Goal: Task Accomplishment & Management: Use online tool/utility

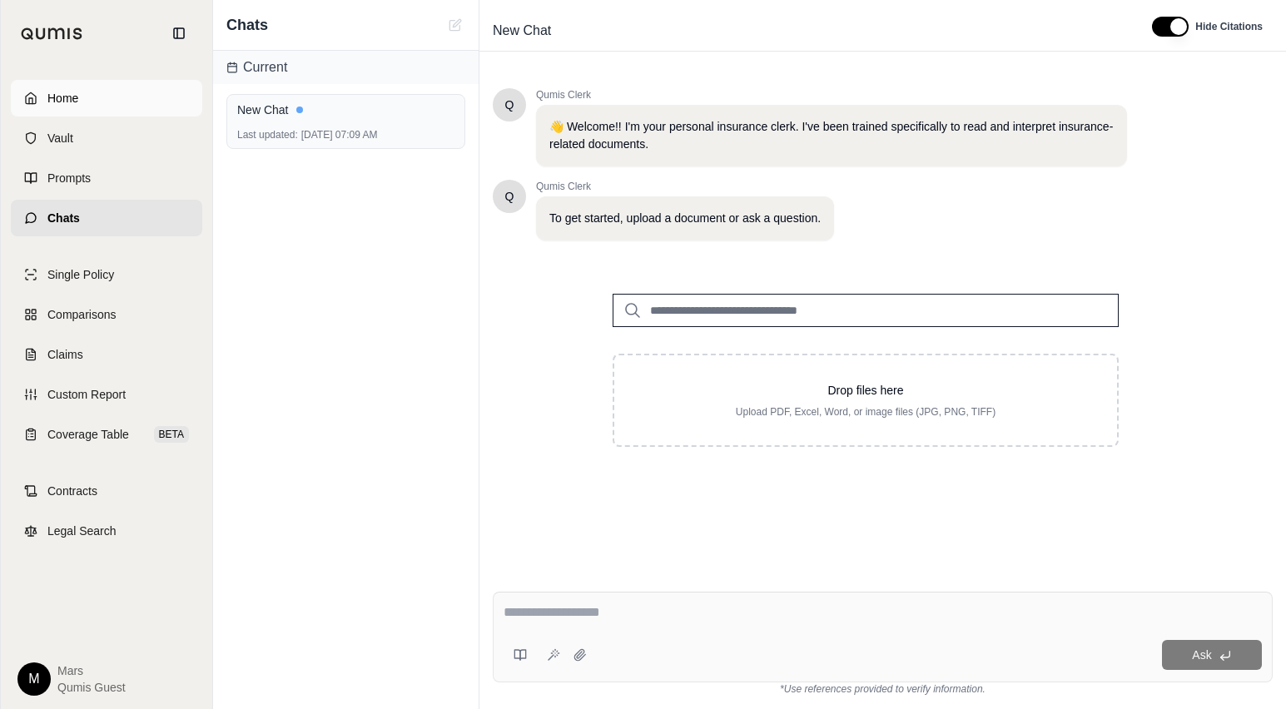
click at [77, 102] on span "Home" at bounding box center [62, 98] width 31 height 17
click at [77, 102] on html "Home Vault Prompts Chats Single Policy Comparisons Claims Custom Report Coverag…" at bounding box center [643, 354] width 1286 height 709
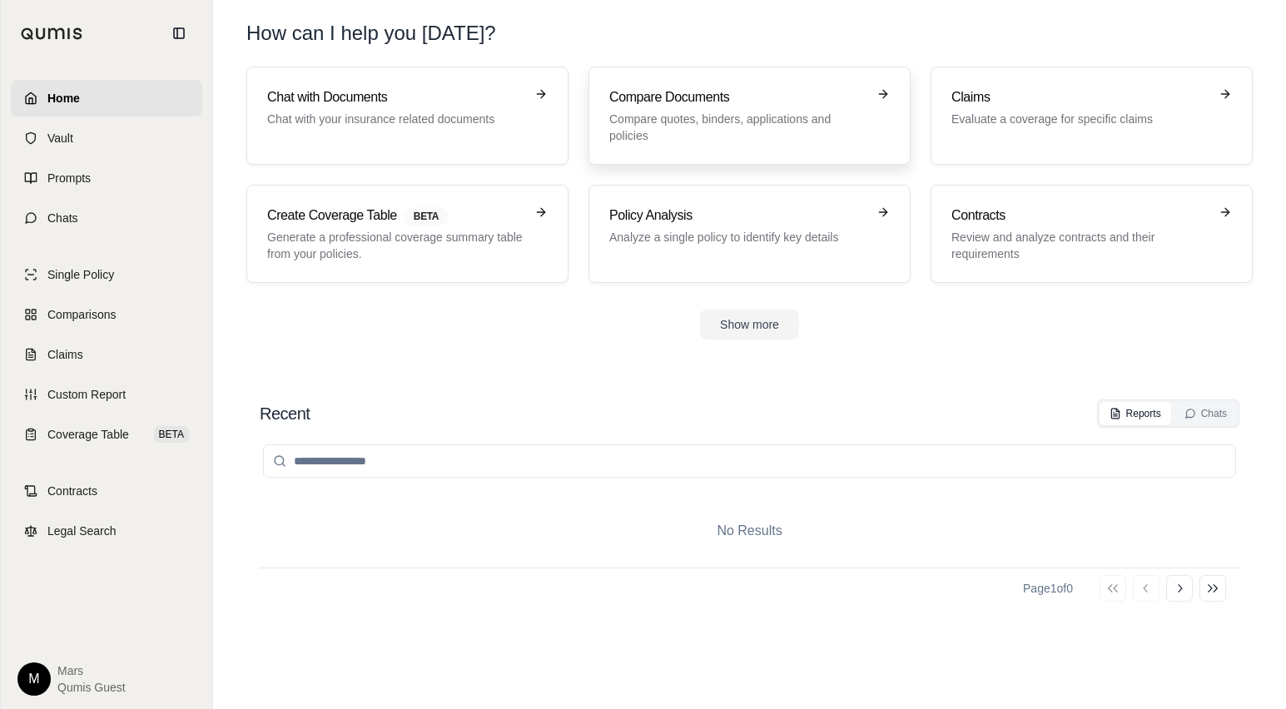
click at [636, 88] on h3 "Compare Documents" at bounding box center [737, 97] width 257 height 20
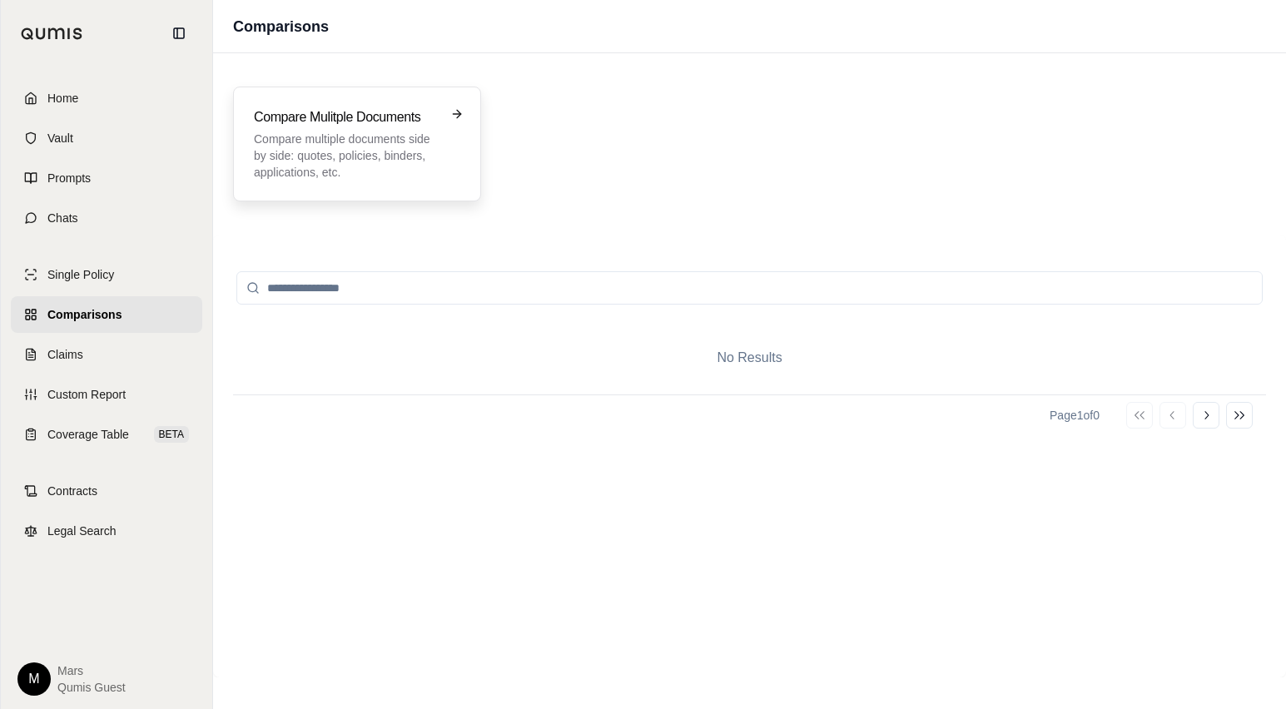
click at [333, 122] on h3 "Compare Mulitple Documents" at bounding box center [345, 117] width 183 height 20
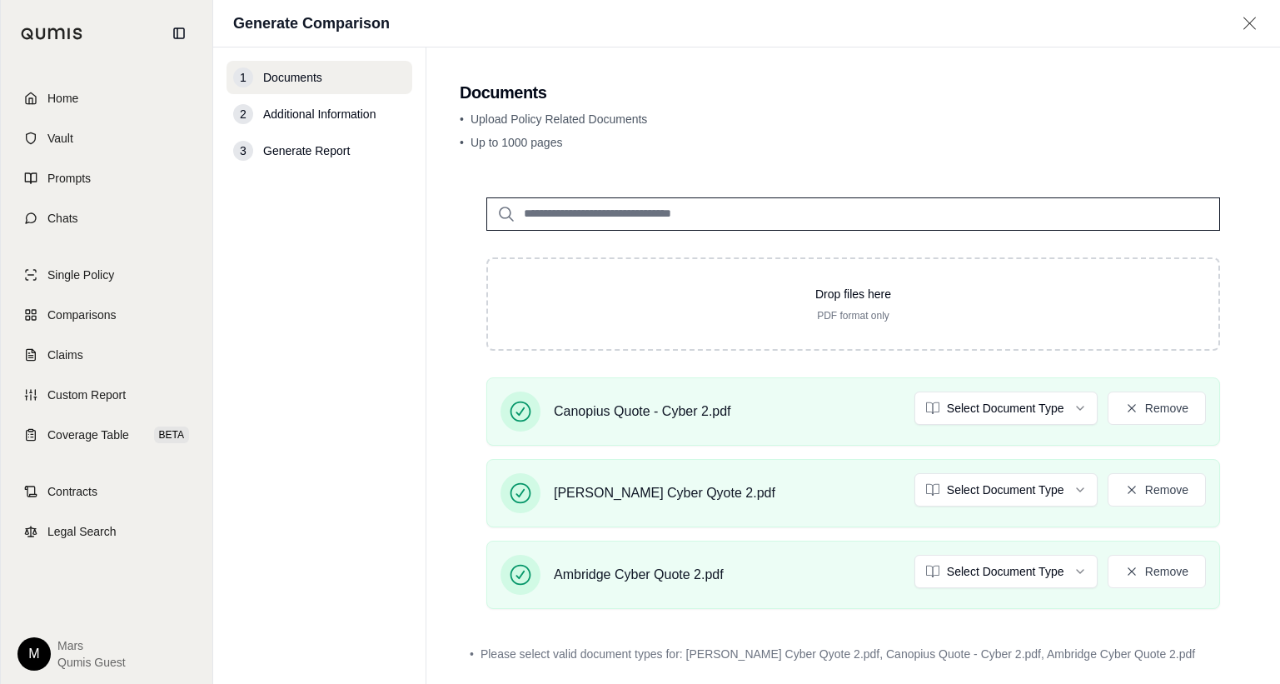
scroll to position [82, 0]
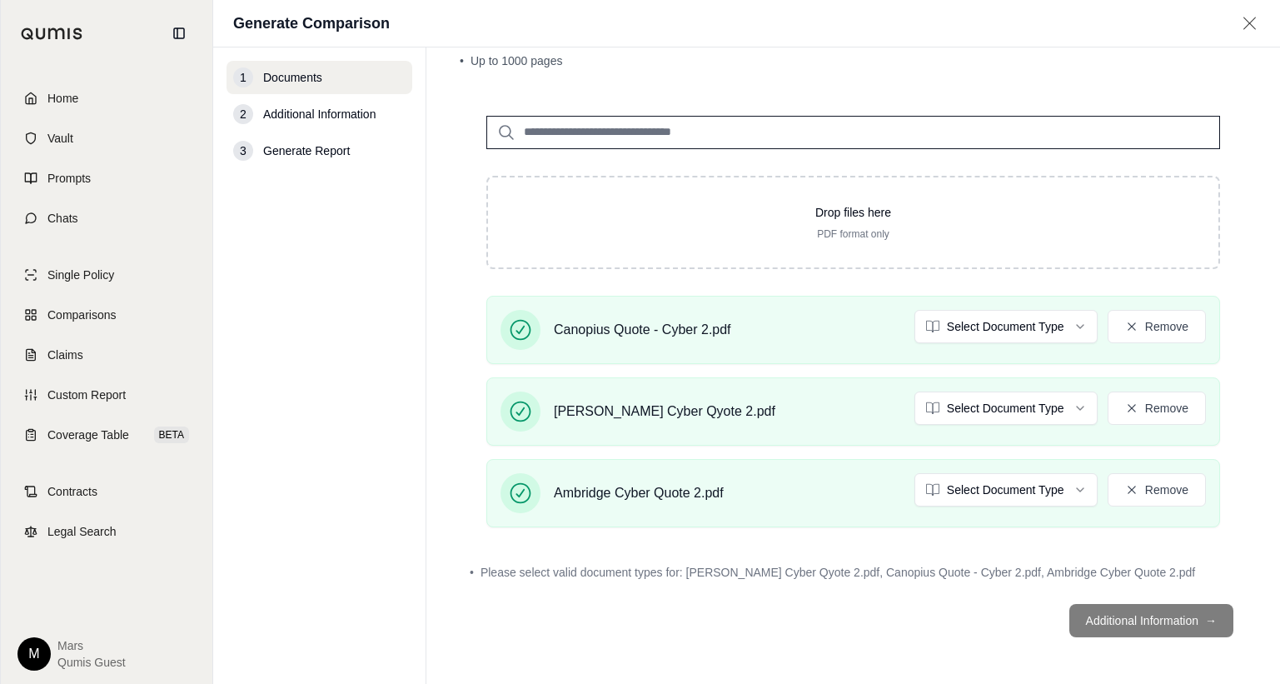
click at [1127, 628] on footer "Additional Information →" at bounding box center [853, 620] width 787 height 60
click at [1155, 617] on footer "Additional Information →" at bounding box center [853, 620] width 787 height 60
click at [1070, 334] on html "Home Vault Prompts Chats Single Policy Comparisons Claims Custom Report Coverag…" at bounding box center [640, 342] width 1280 height 684
click at [1033, 406] on html "Home Vault Prompts Chats Single Policy Comparisons Claims Custom Report Coverag…" at bounding box center [640, 342] width 1280 height 684
click at [996, 482] on html "Document type updated successfully Document type updated successfully Home Vaul…" at bounding box center [640, 342] width 1280 height 684
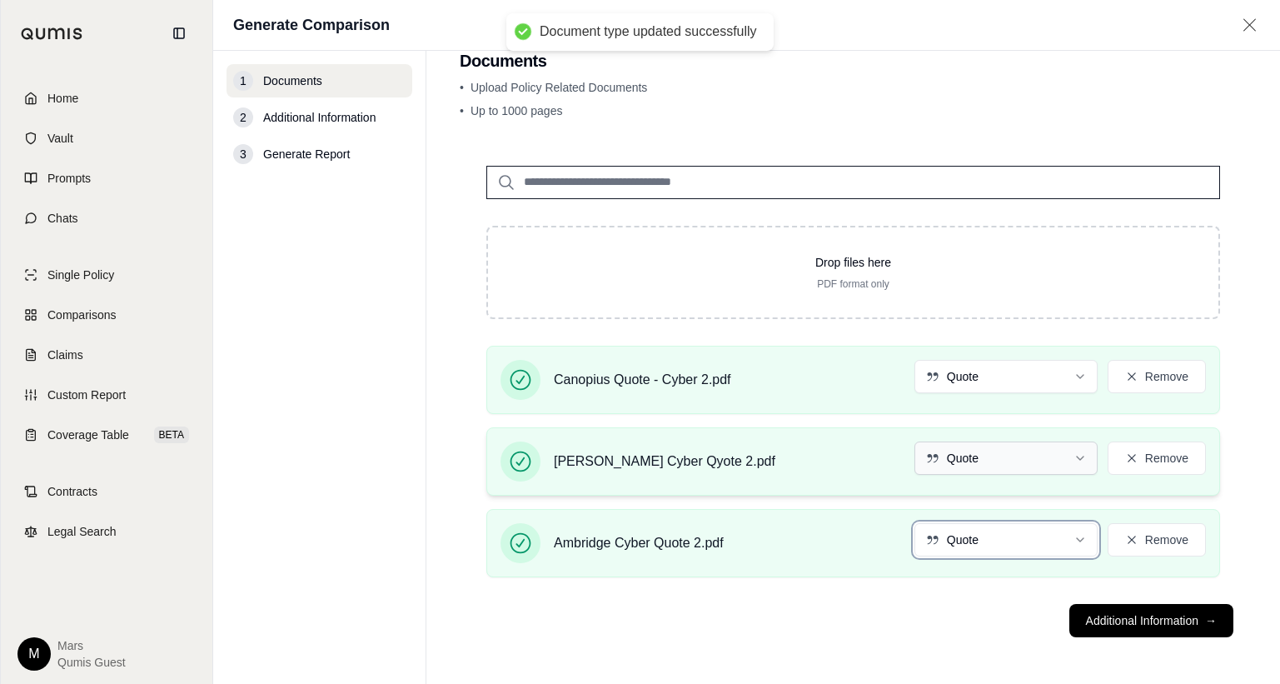
scroll to position [34, 0]
click at [1142, 625] on button "Additional Information →" at bounding box center [1151, 620] width 164 height 33
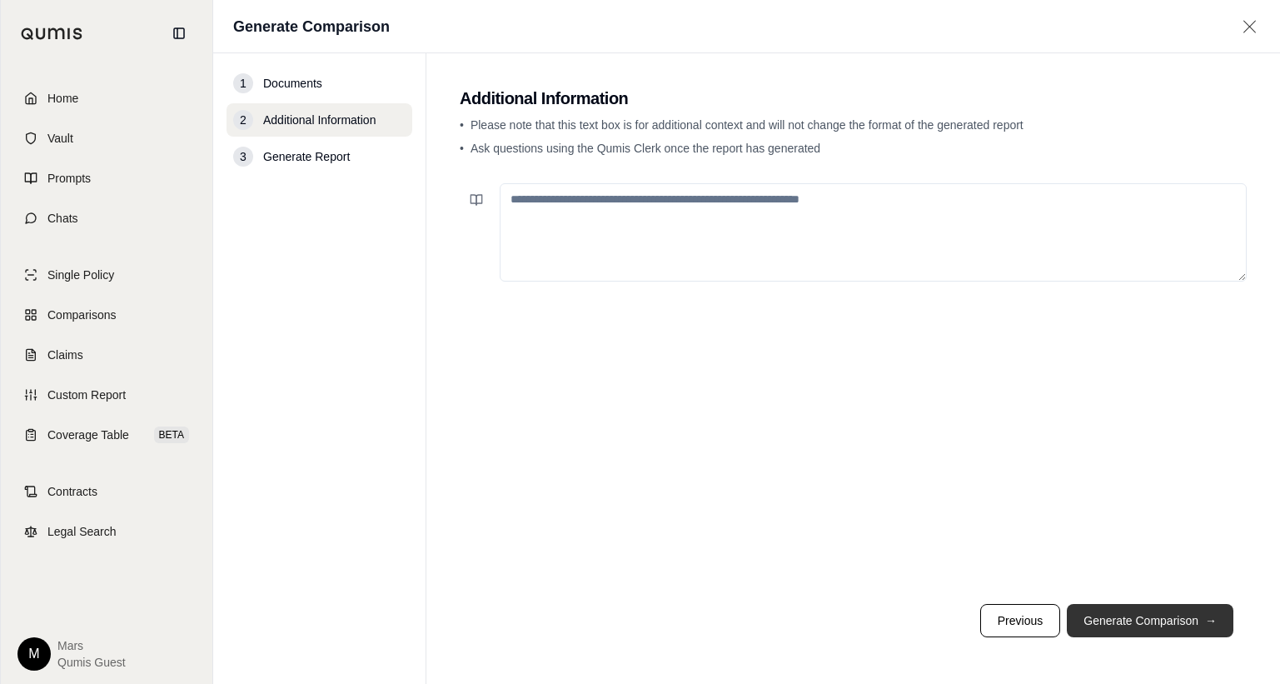
click at [1142, 625] on button "Generate Comparison →" at bounding box center [1150, 620] width 167 height 33
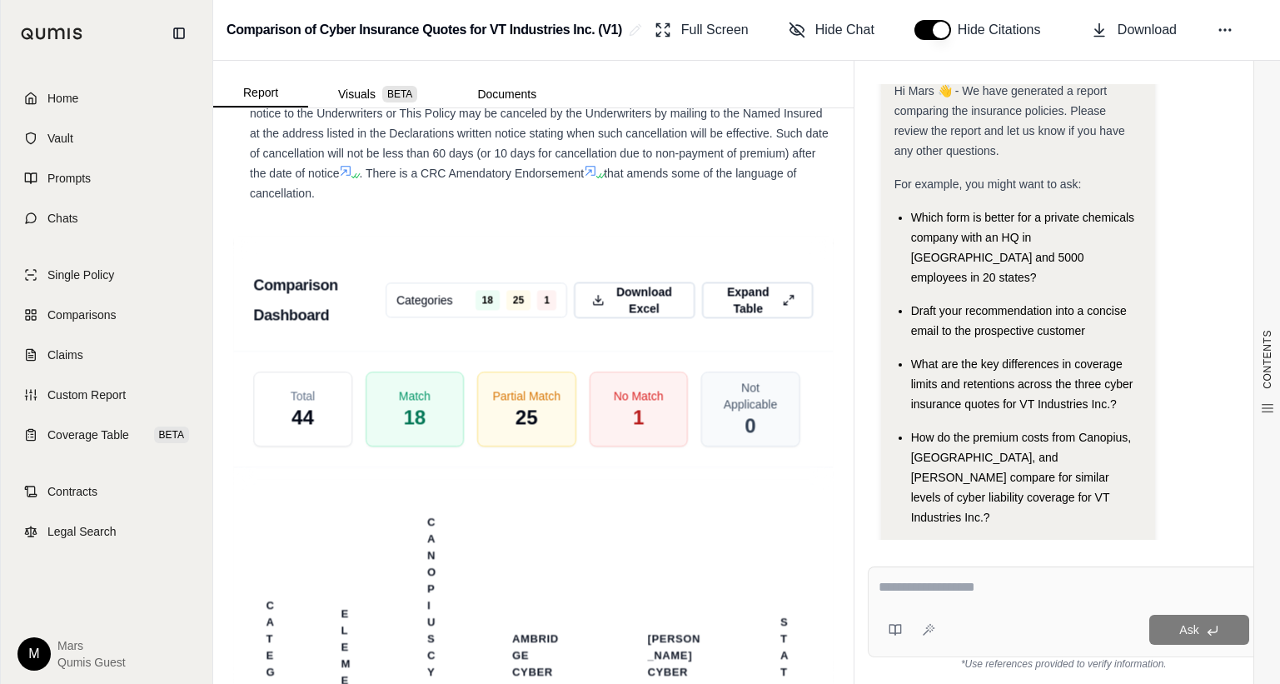
scroll to position [4982, 0]
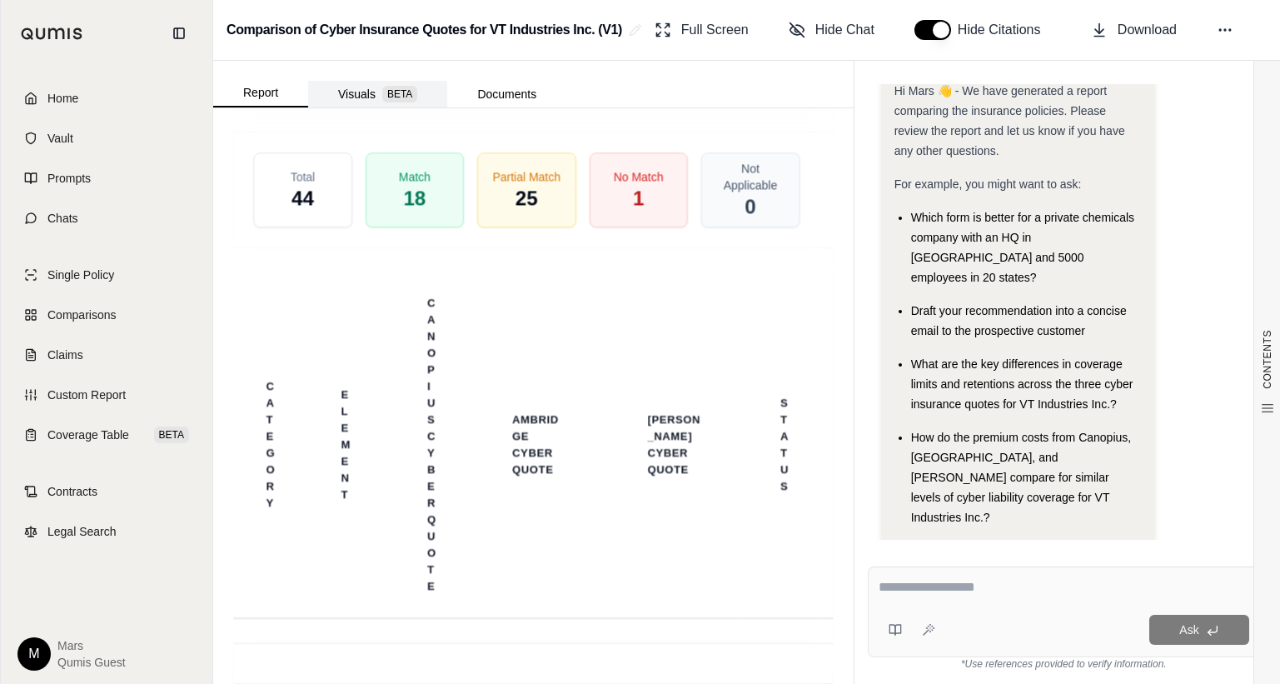
click at [382, 103] on button "Visuals BETA" at bounding box center [377, 94] width 139 height 27
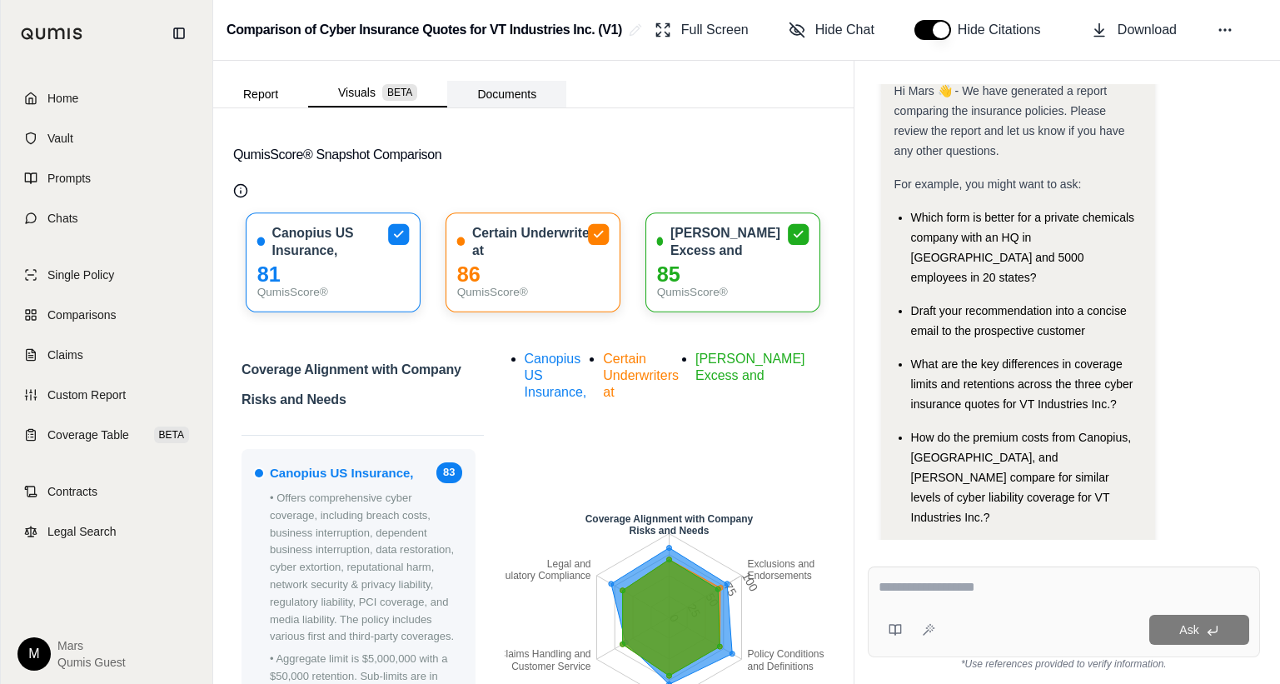
click at [516, 100] on button "Documents" at bounding box center [506, 94] width 119 height 27
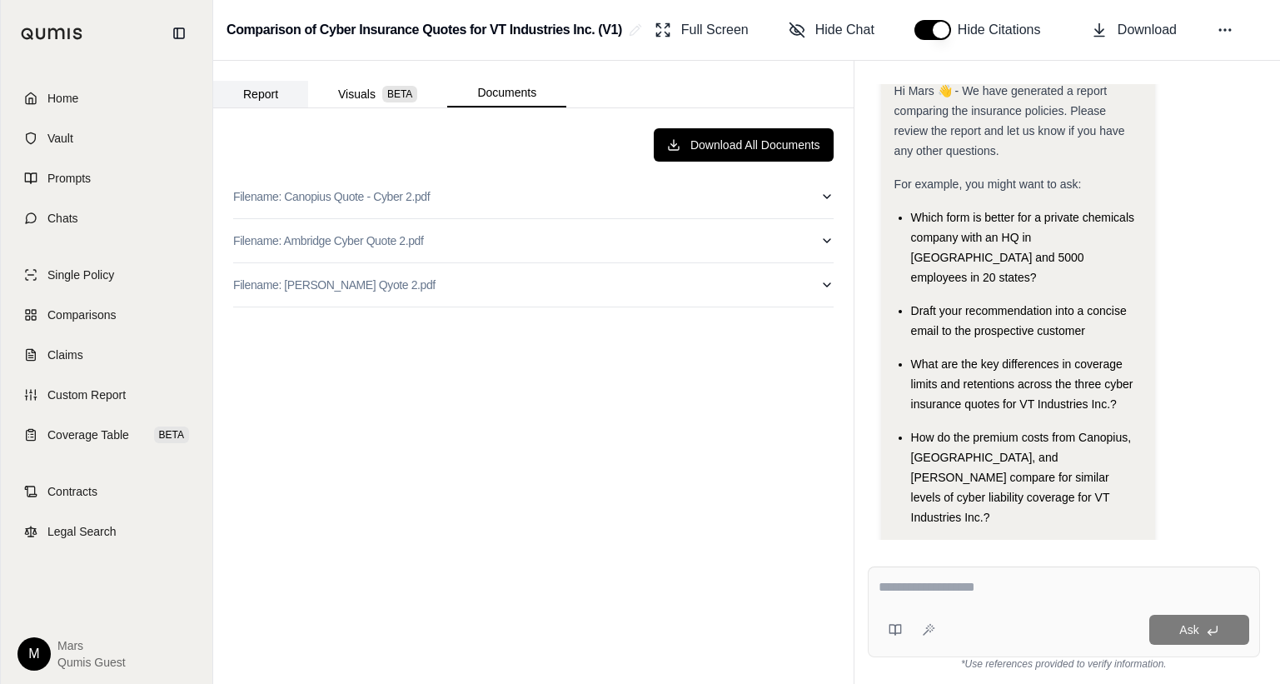
click at [291, 90] on button "Report" at bounding box center [260, 94] width 95 height 27
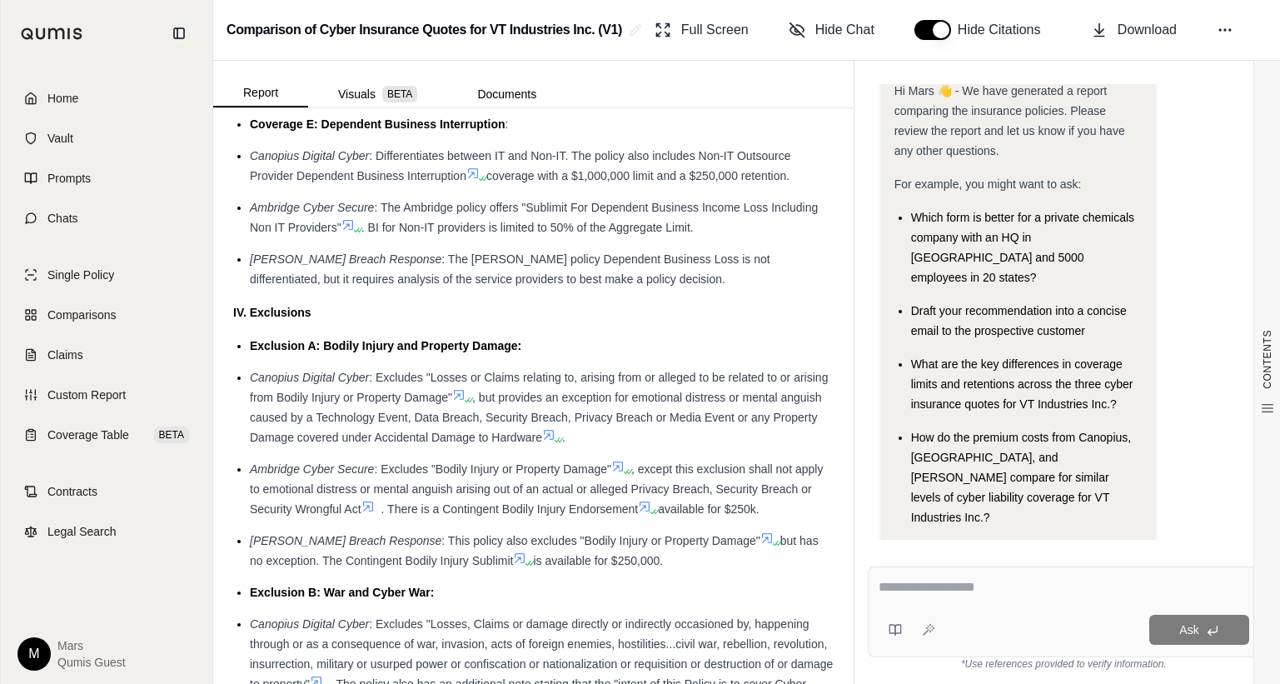
scroll to position [3481, 0]
click at [364, 104] on button "Visuals BETA" at bounding box center [377, 94] width 139 height 27
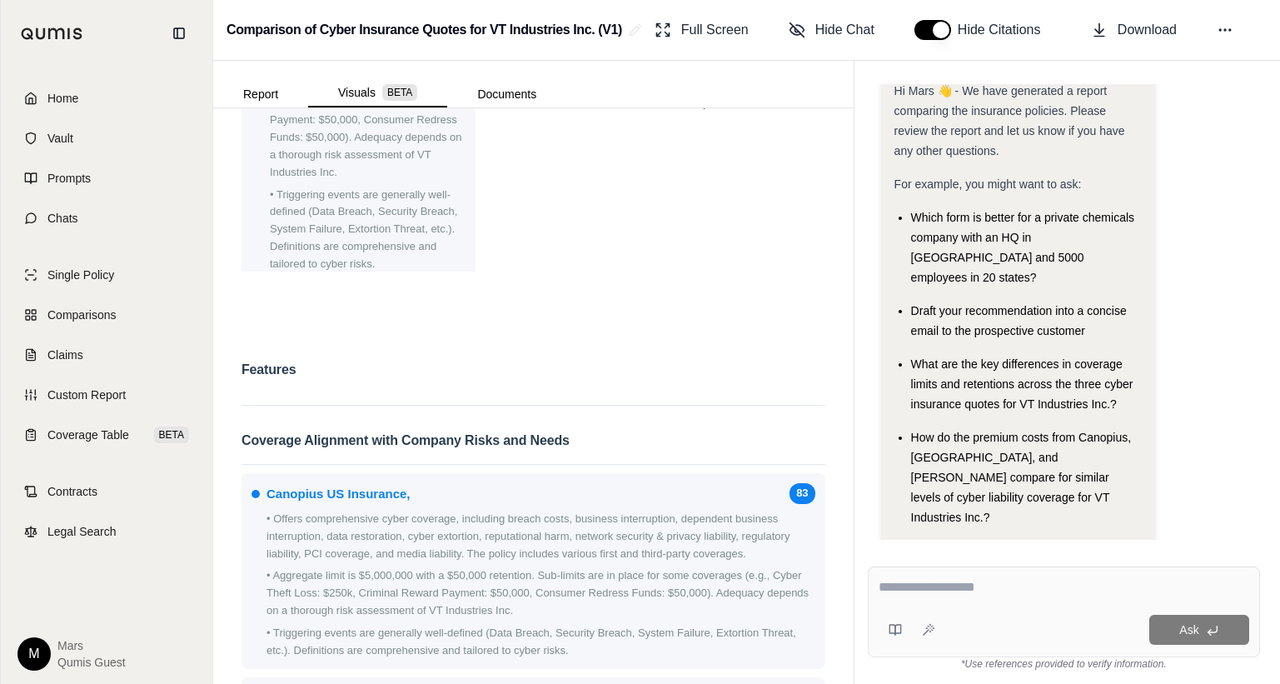
scroll to position [0, 0]
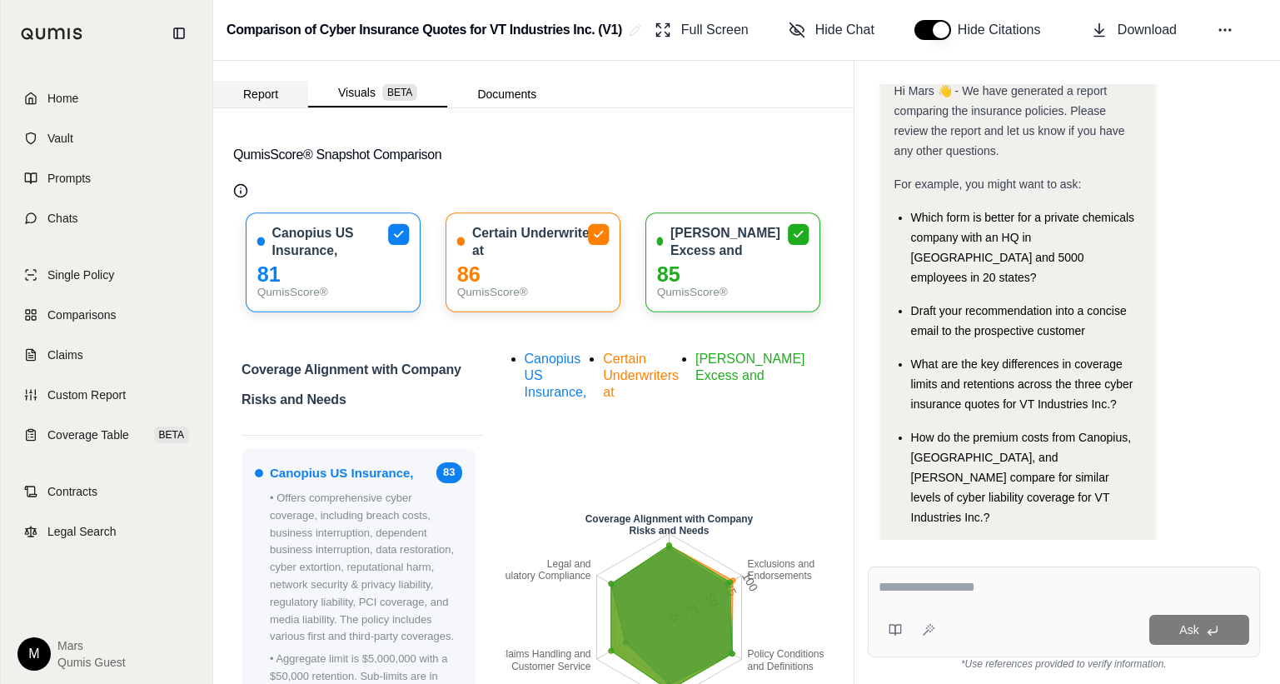
click at [256, 93] on button "Report" at bounding box center [260, 94] width 95 height 27
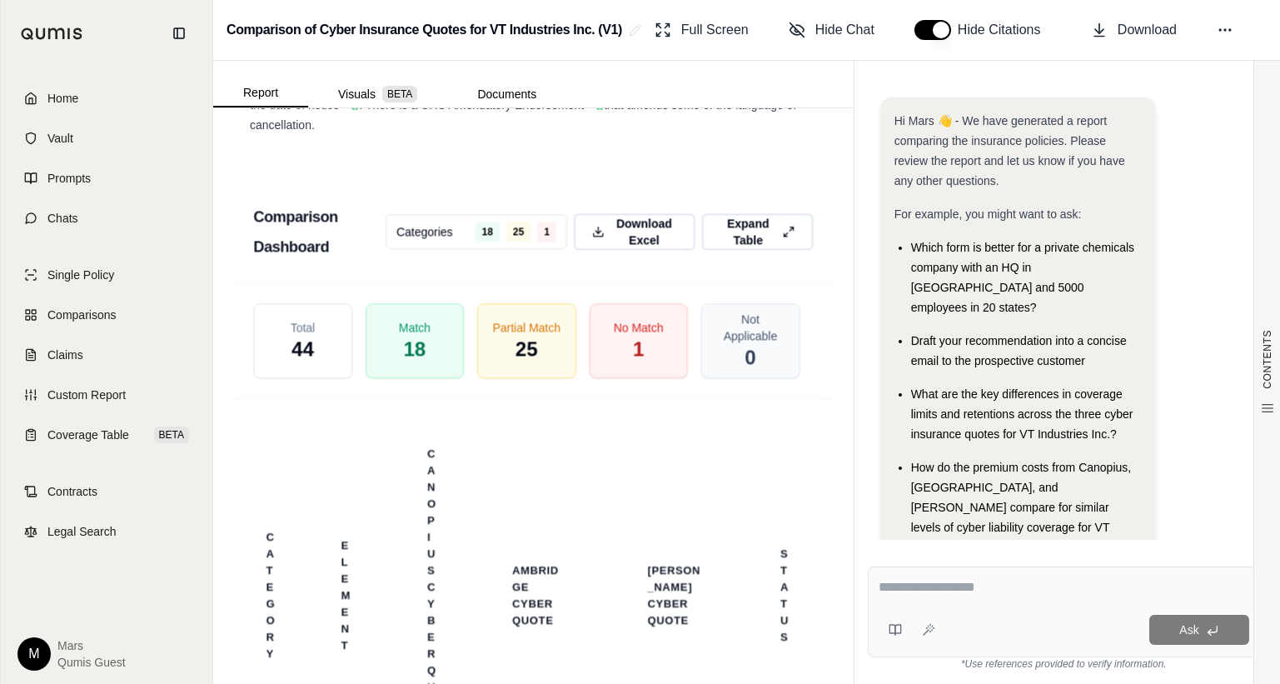
scroll to position [4982, 0]
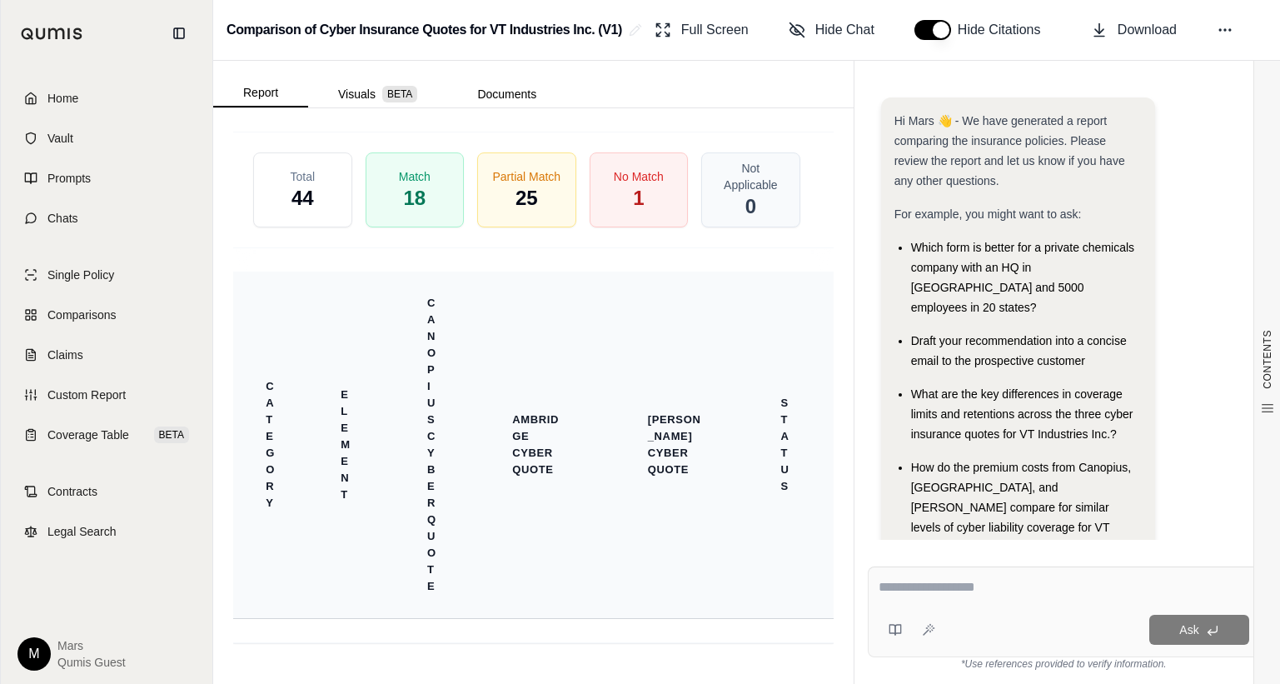
click at [553, 411] on th "Ambridge Cyber Quote" at bounding box center [540, 444] width 96 height 87
click at [654, 173] on div "No Match 1" at bounding box center [638, 190] width 103 height 79
click at [565, 163] on div "Partial Match 25" at bounding box center [526, 190] width 103 height 79
click at [443, 163] on div "Match 18" at bounding box center [414, 190] width 103 height 79
click at [312, 185] on span "44" at bounding box center [302, 198] width 22 height 27
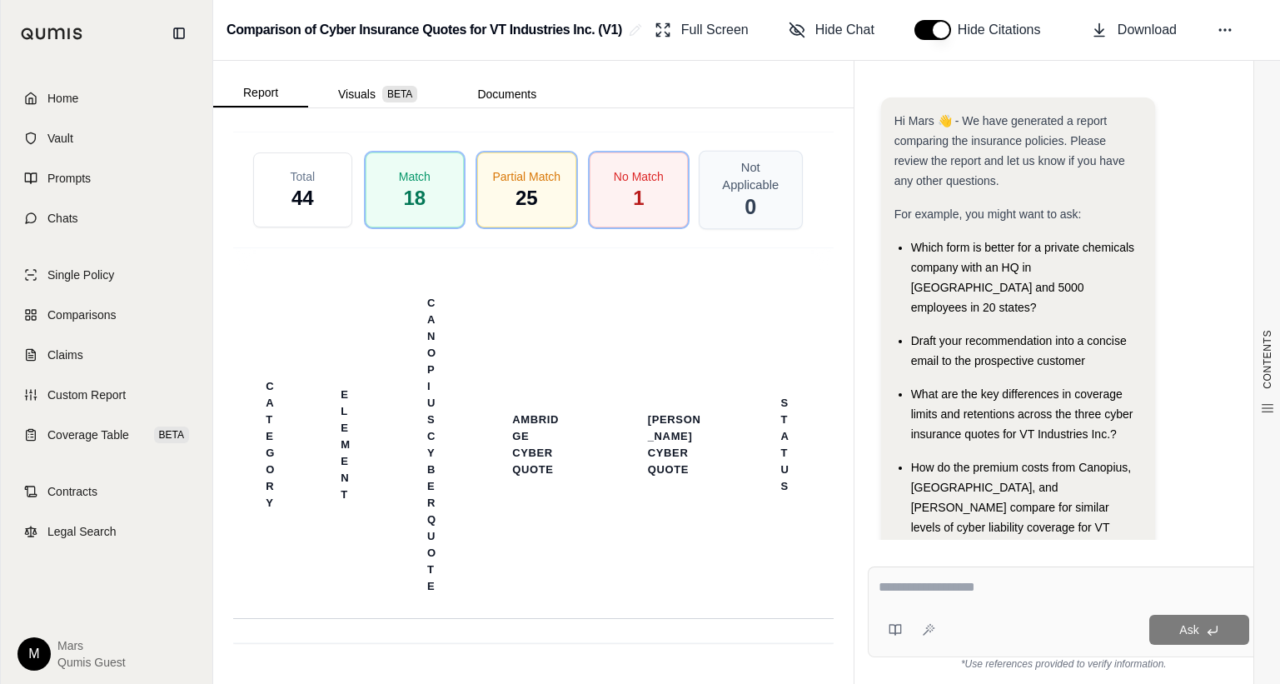
click at [746, 158] on span "Not Applicable" at bounding box center [751, 175] width 74 height 35
click at [1229, 22] on icon at bounding box center [1224, 30] width 17 height 17
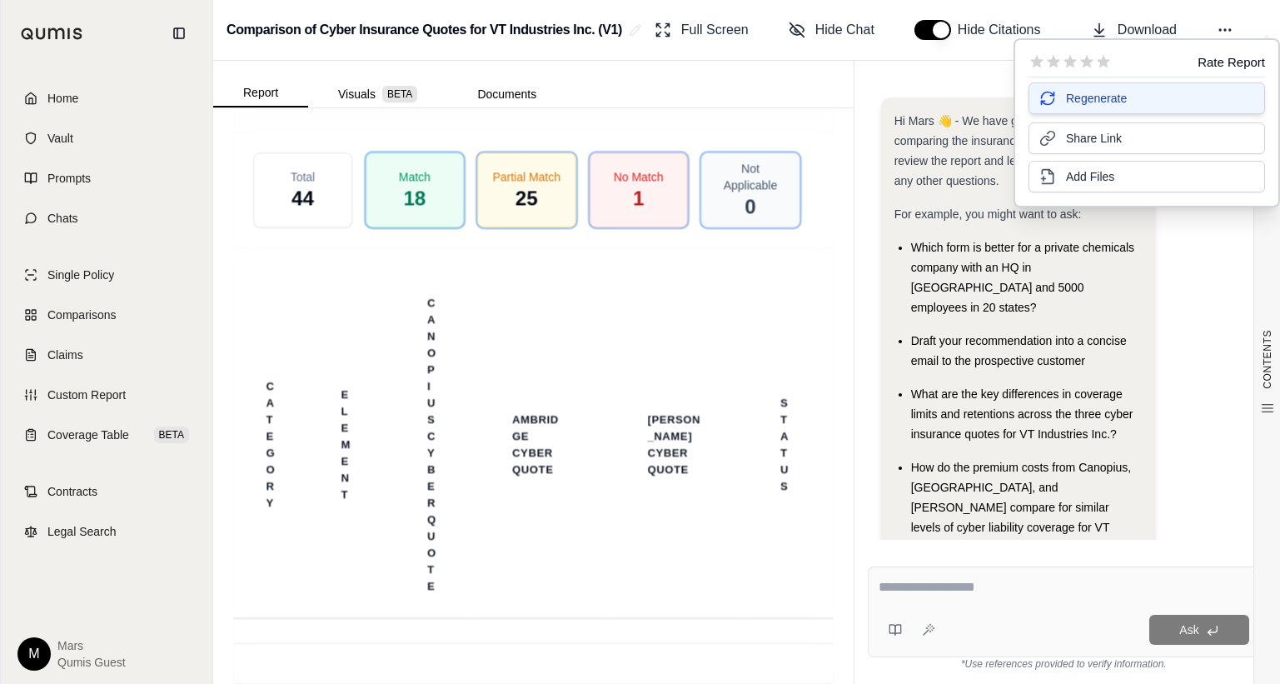
click at [1133, 95] on button "Regenerate" at bounding box center [1146, 98] width 236 height 32
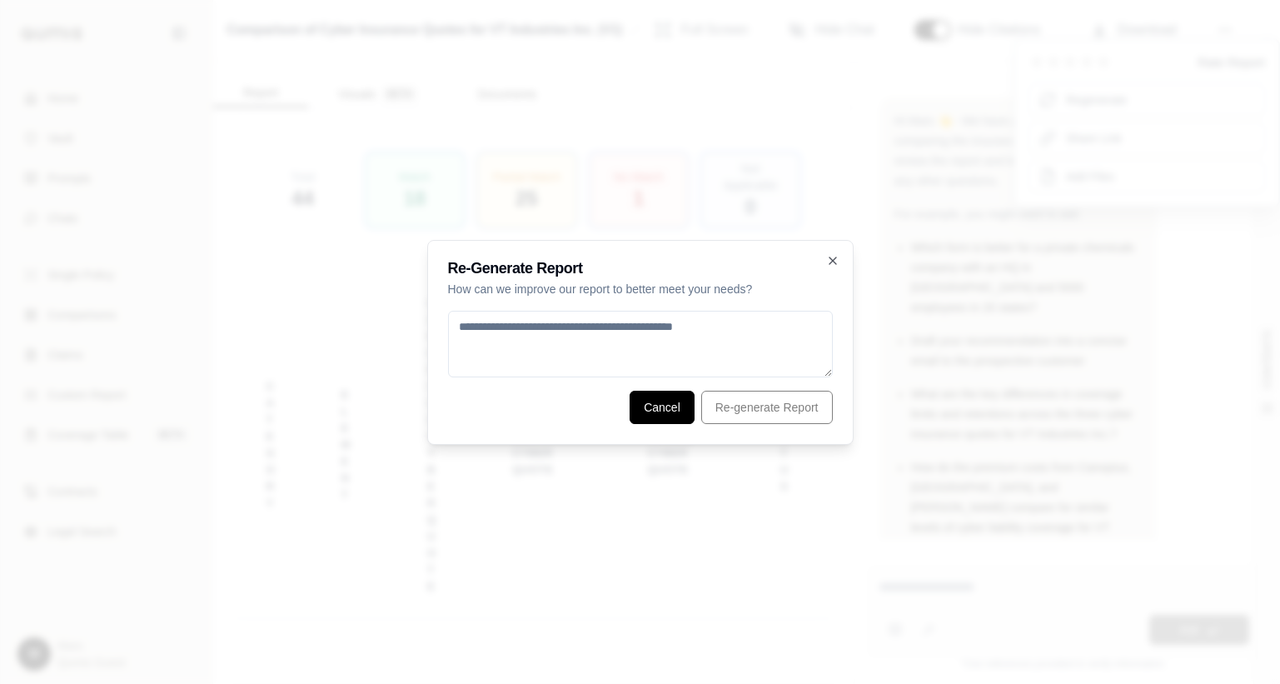
click at [679, 416] on button "Cancel" at bounding box center [661, 406] width 65 height 33
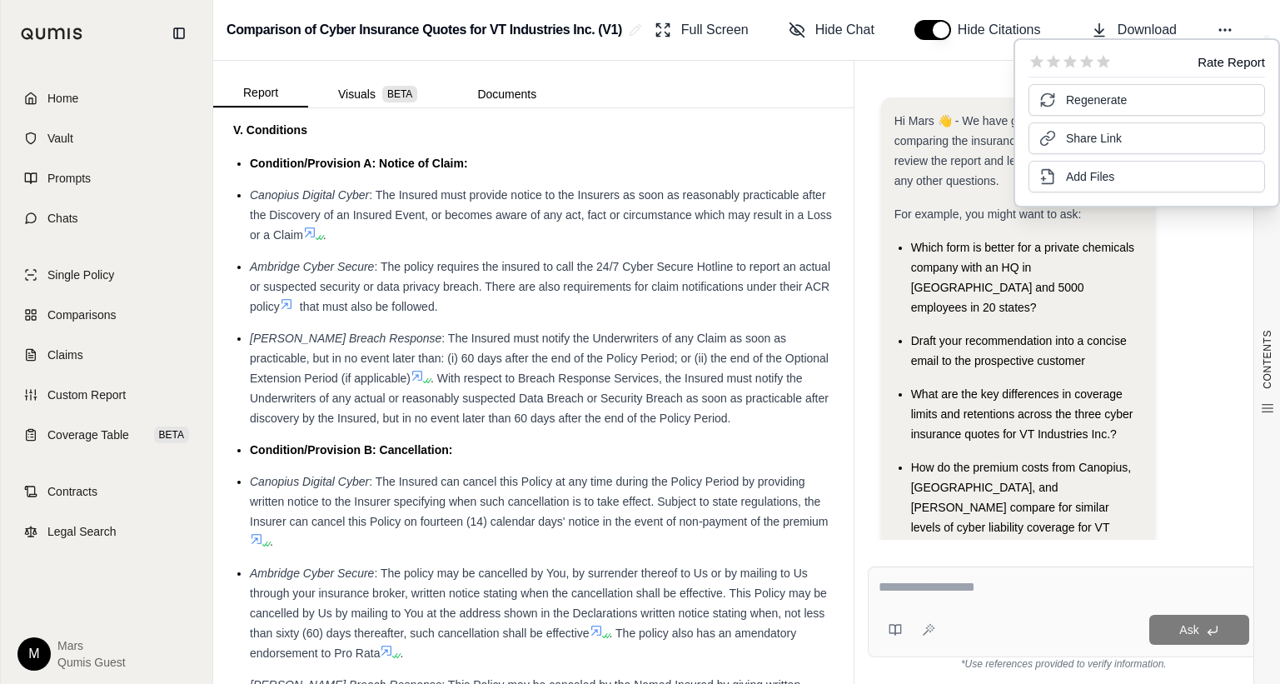
scroll to position [3670, 0]
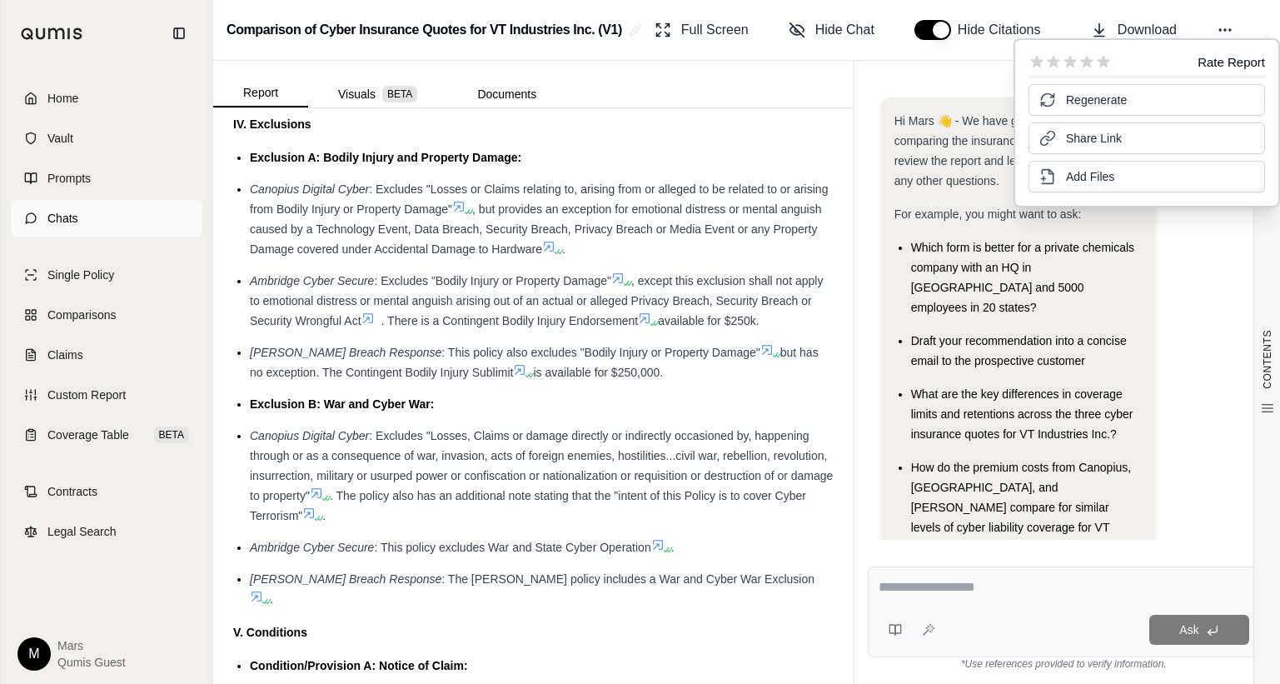
click at [77, 206] on link "Chats" at bounding box center [107, 218] width 192 height 37
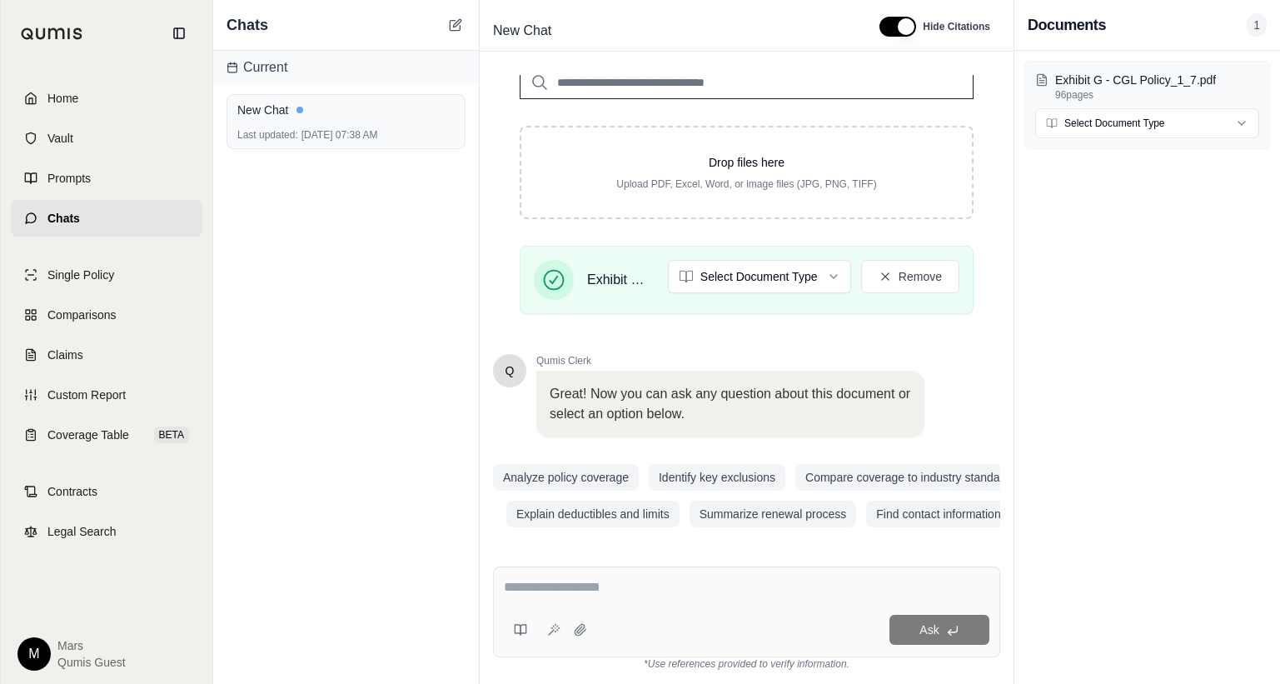
scroll to position [235, 0]
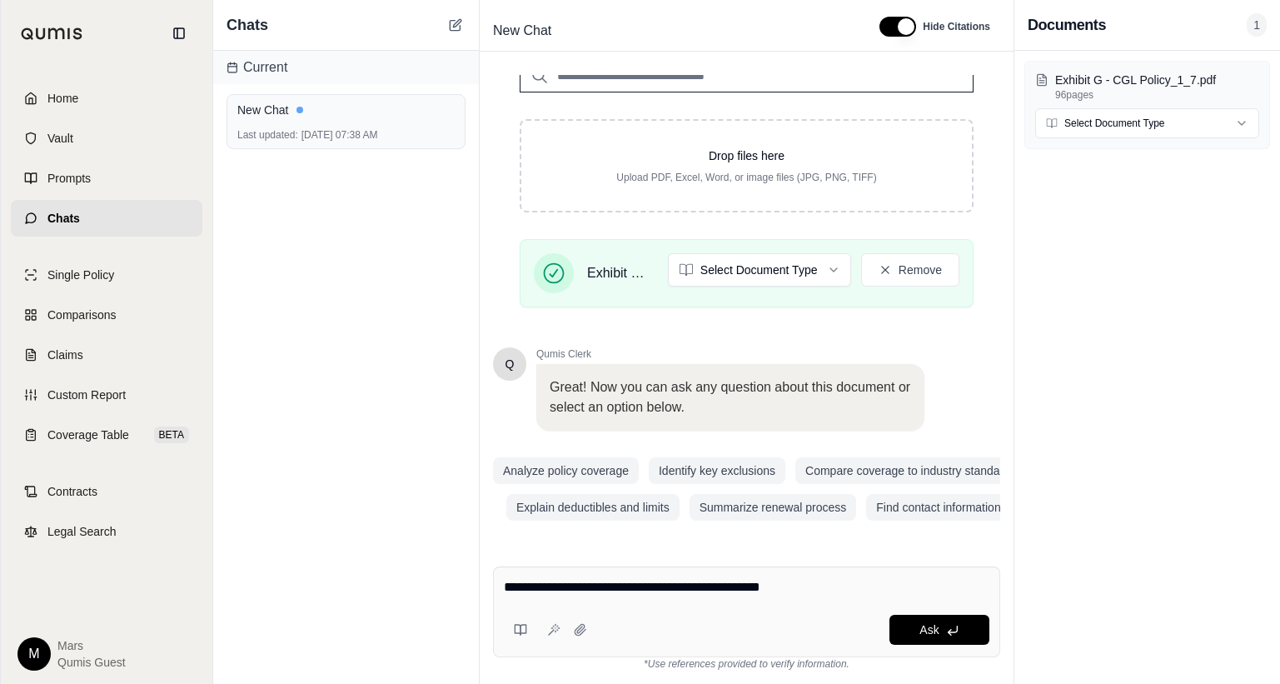
type textarea "**********"
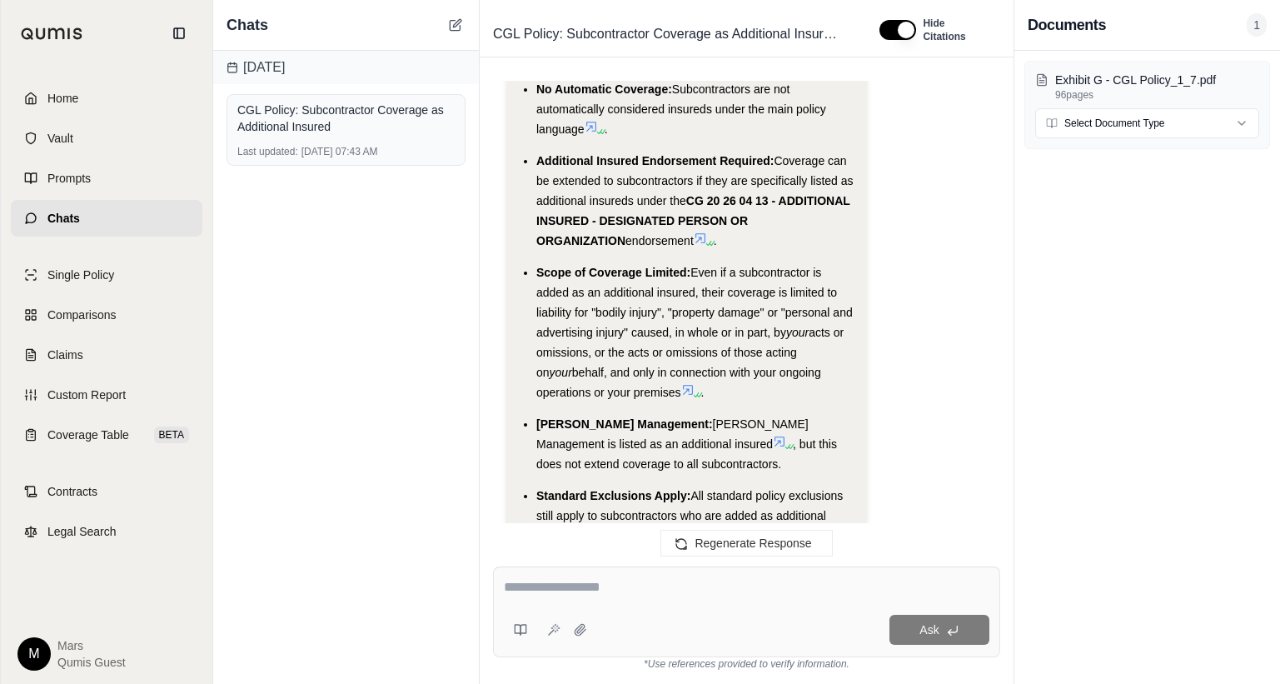
scroll to position [2924, 0]
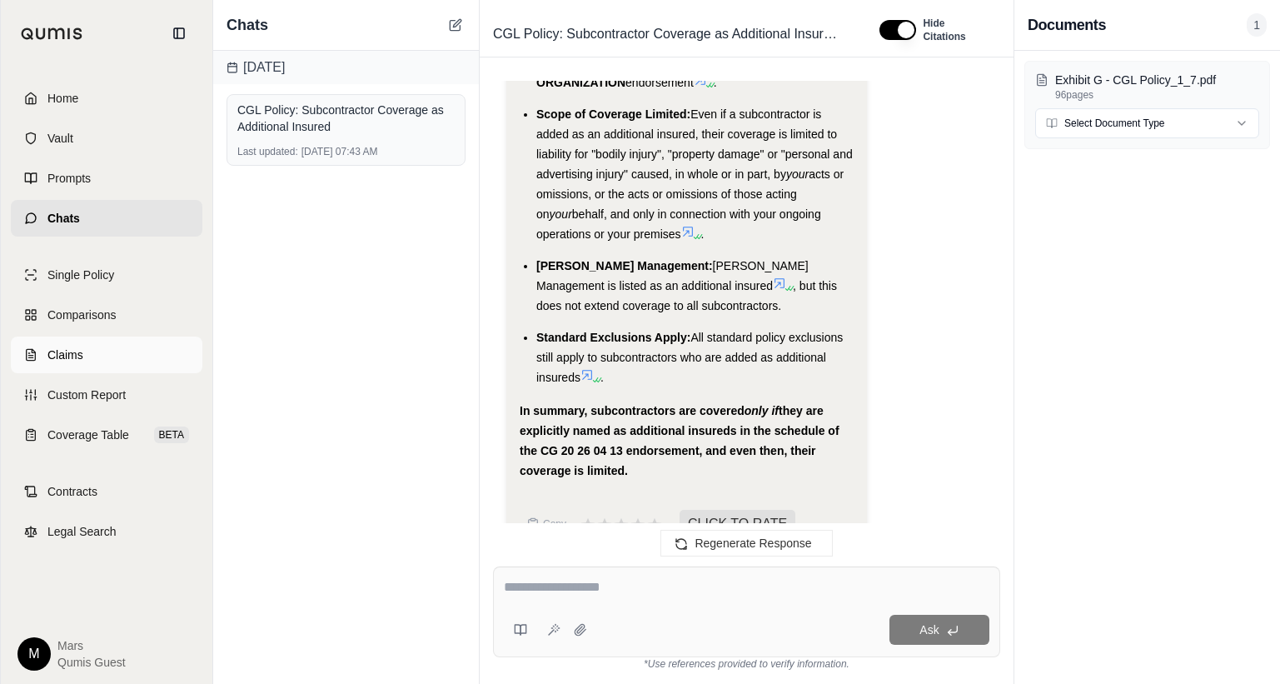
click at [117, 361] on link "Claims" at bounding box center [107, 354] width 192 height 37
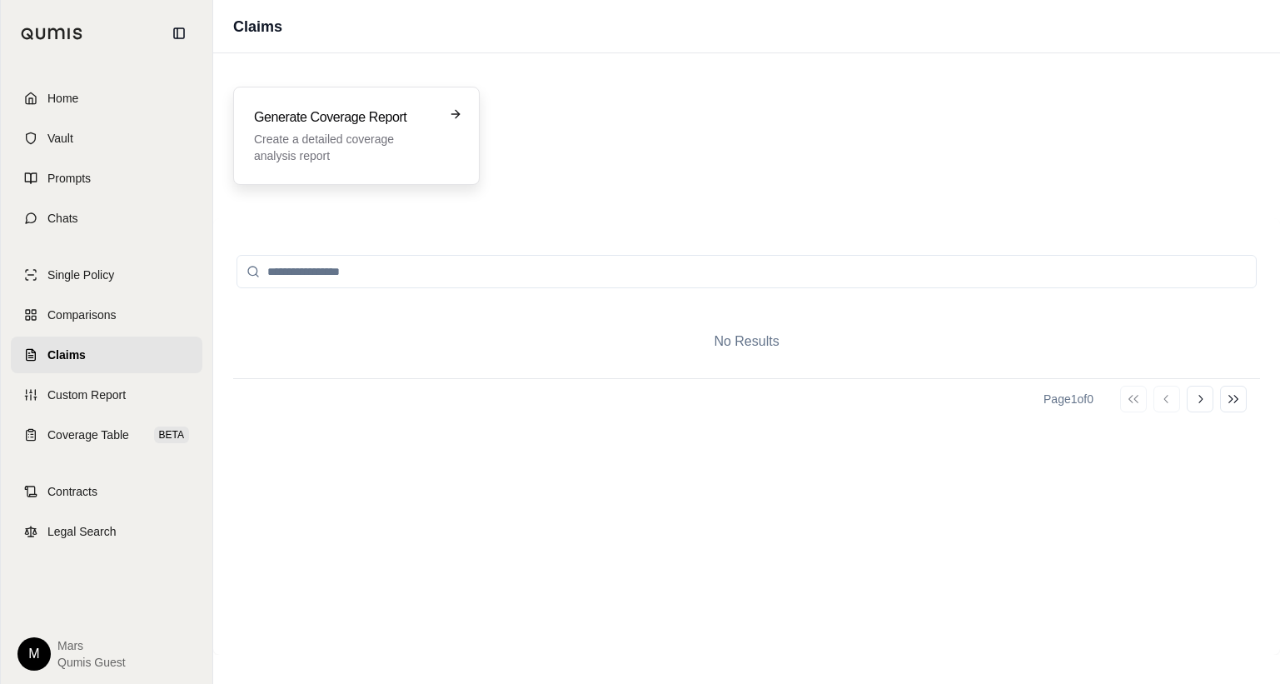
click at [304, 135] on p "Create a detailed coverage analysis report" at bounding box center [345, 147] width 182 height 33
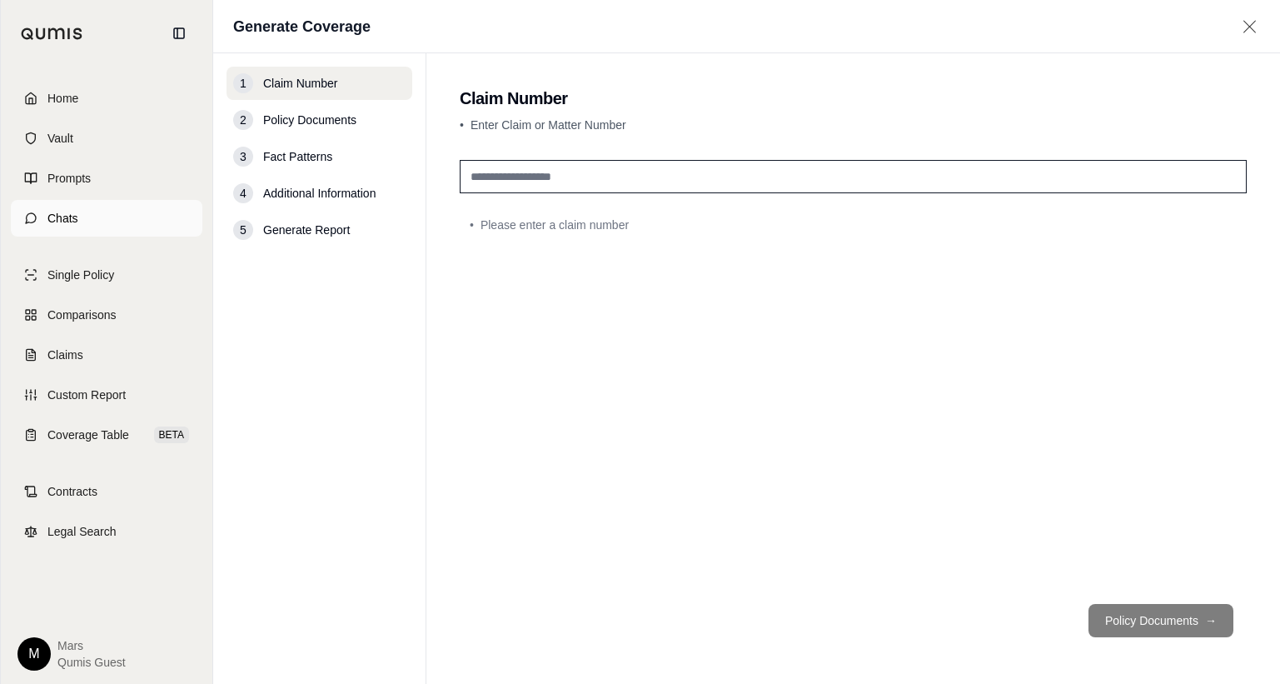
click at [64, 218] on span "Chats" at bounding box center [62, 218] width 31 height 17
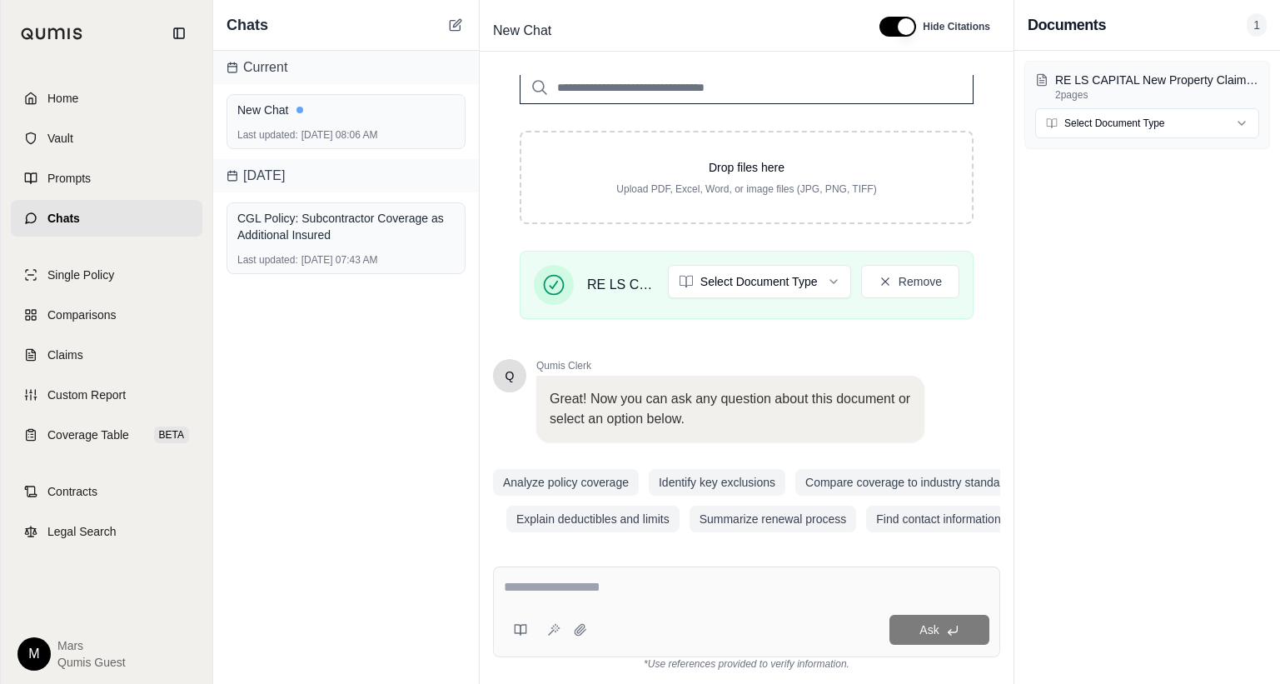
scroll to position [235, 0]
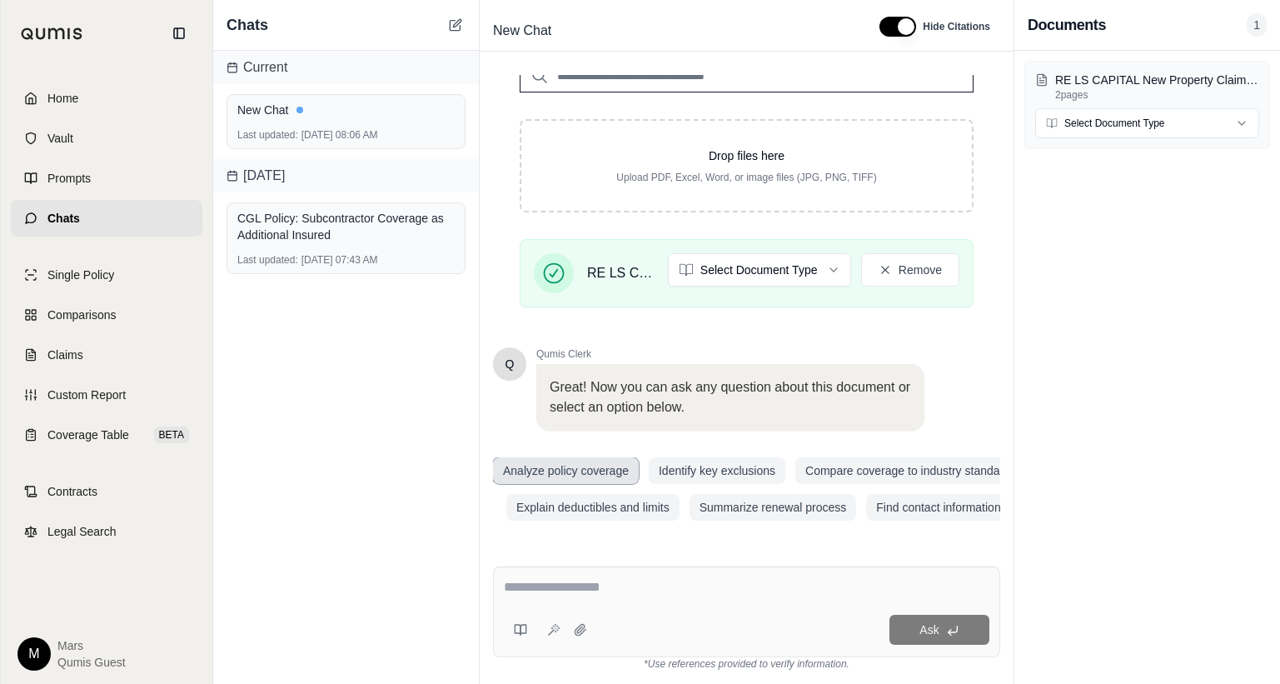
click at [585, 475] on button "Analyze policy coverage" at bounding box center [566, 470] width 146 height 27
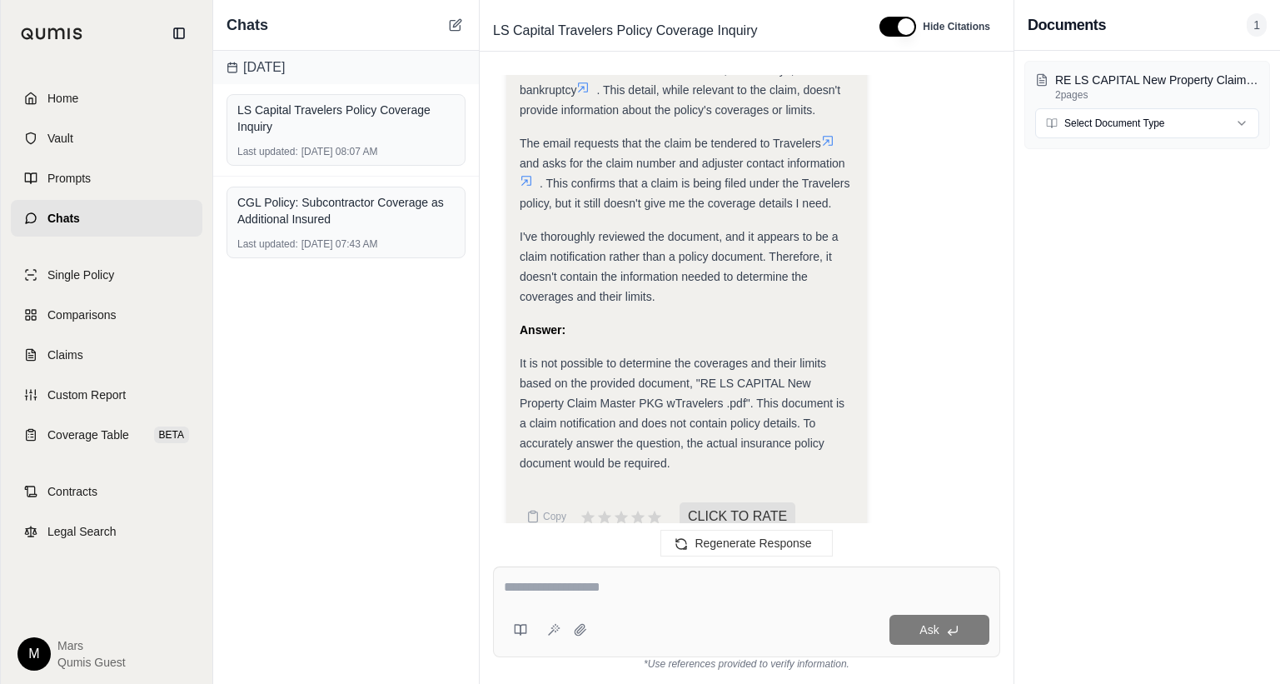
scroll to position [720, 0]
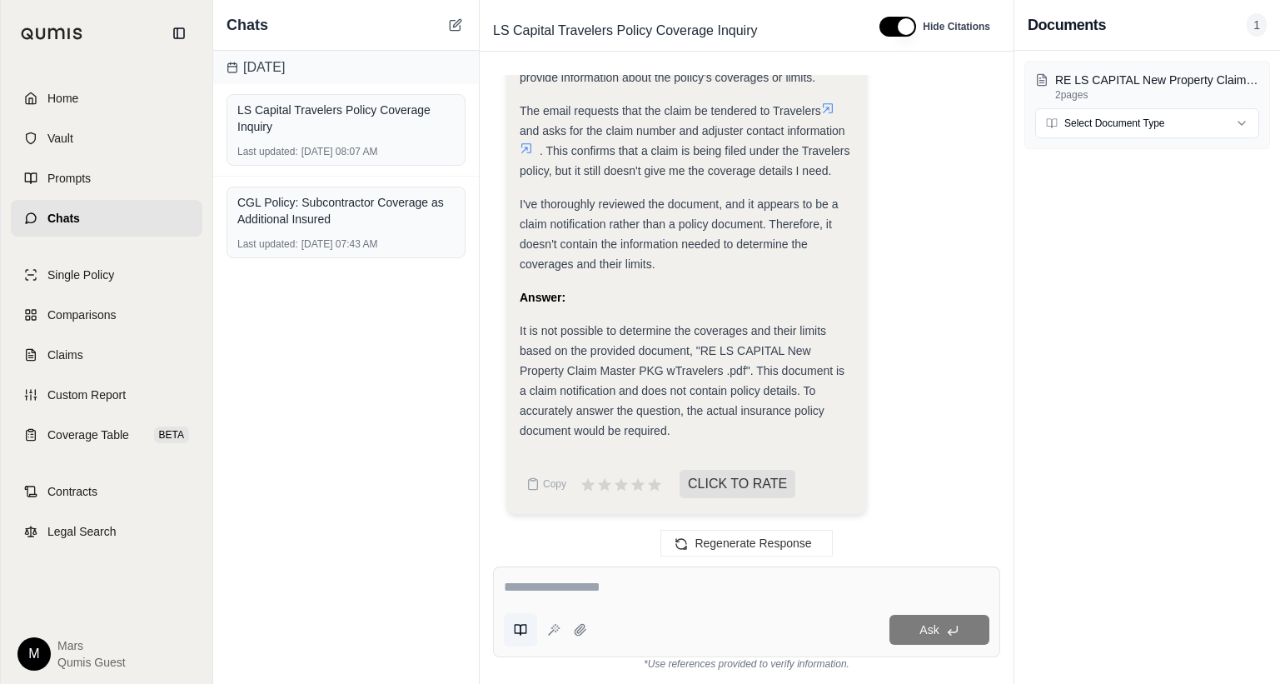
click at [525, 644] on button at bounding box center [520, 629] width 33 height 33
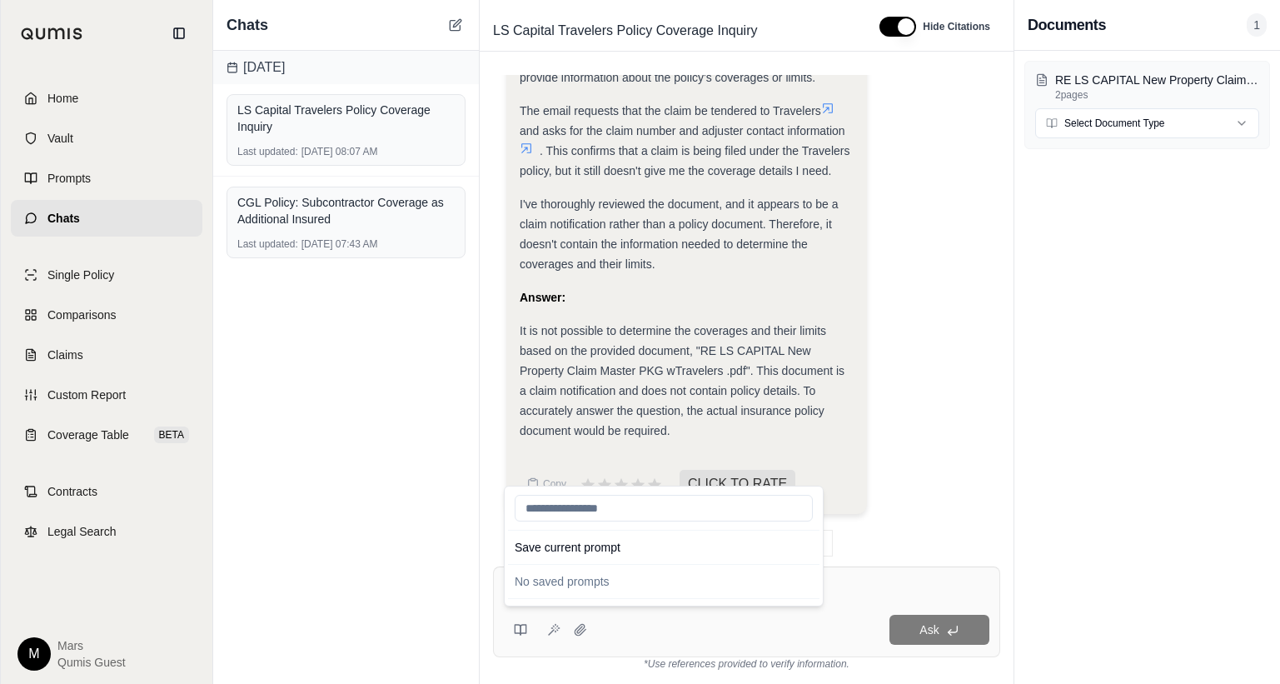
click at [420, 570] on div "[DATE] LS Capital Travelers Policy Coverage Inquiry Last updated: [DATE] 08:07 …" at bounding box center [346, 367] width 266 height 633
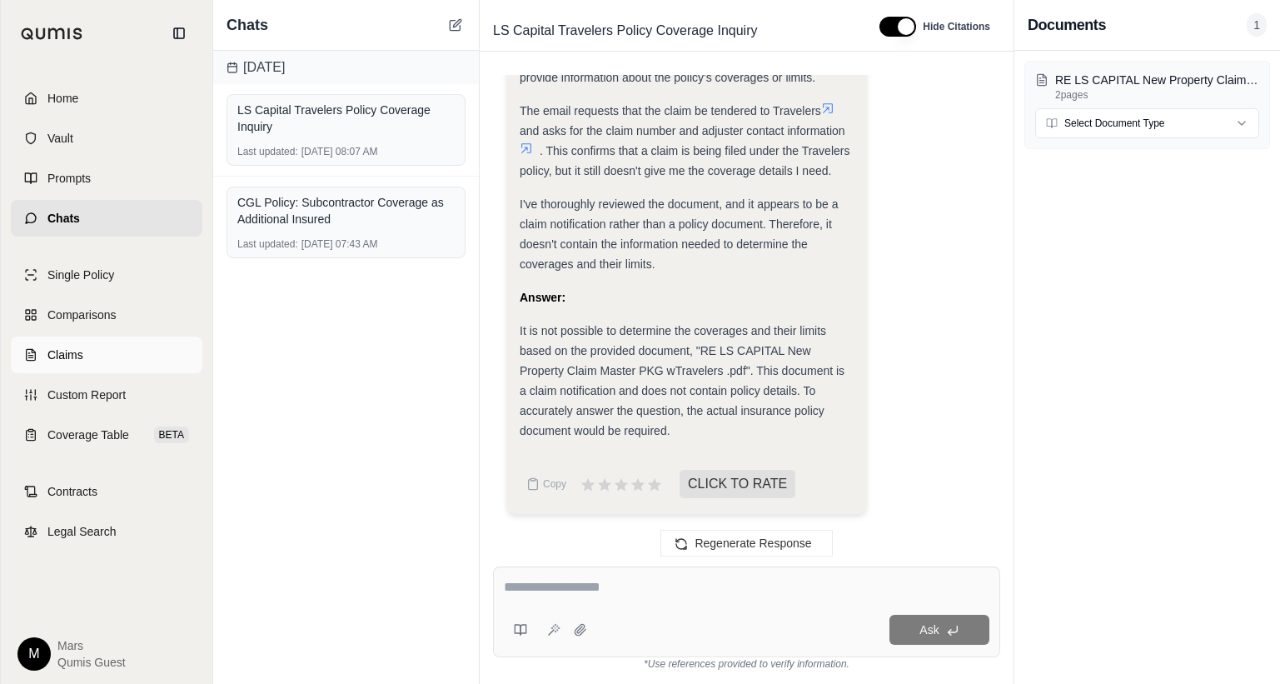
click at [52, 350] on span "Claims" at bounding box center [65, 354] width 36 height 17
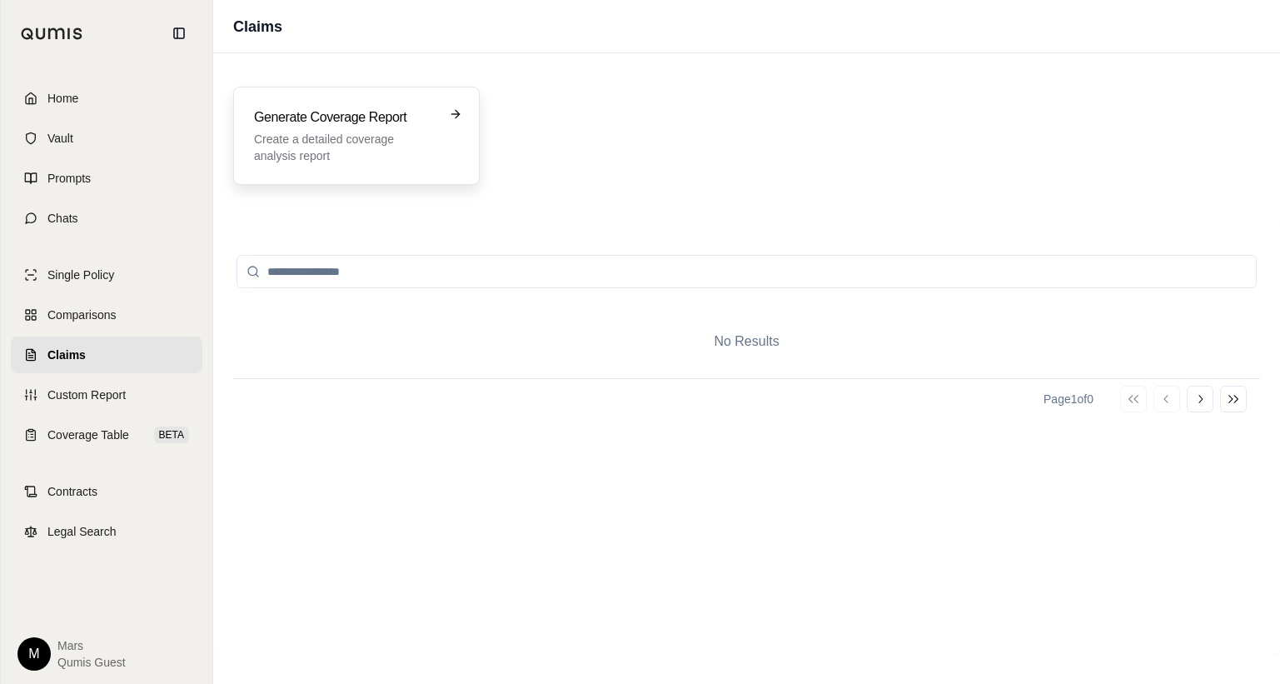
click at [372, 170] on div "Generate Coverage Report Create a detailed coverage analysis report" at bounding box center [356, 136] width 246 height 98
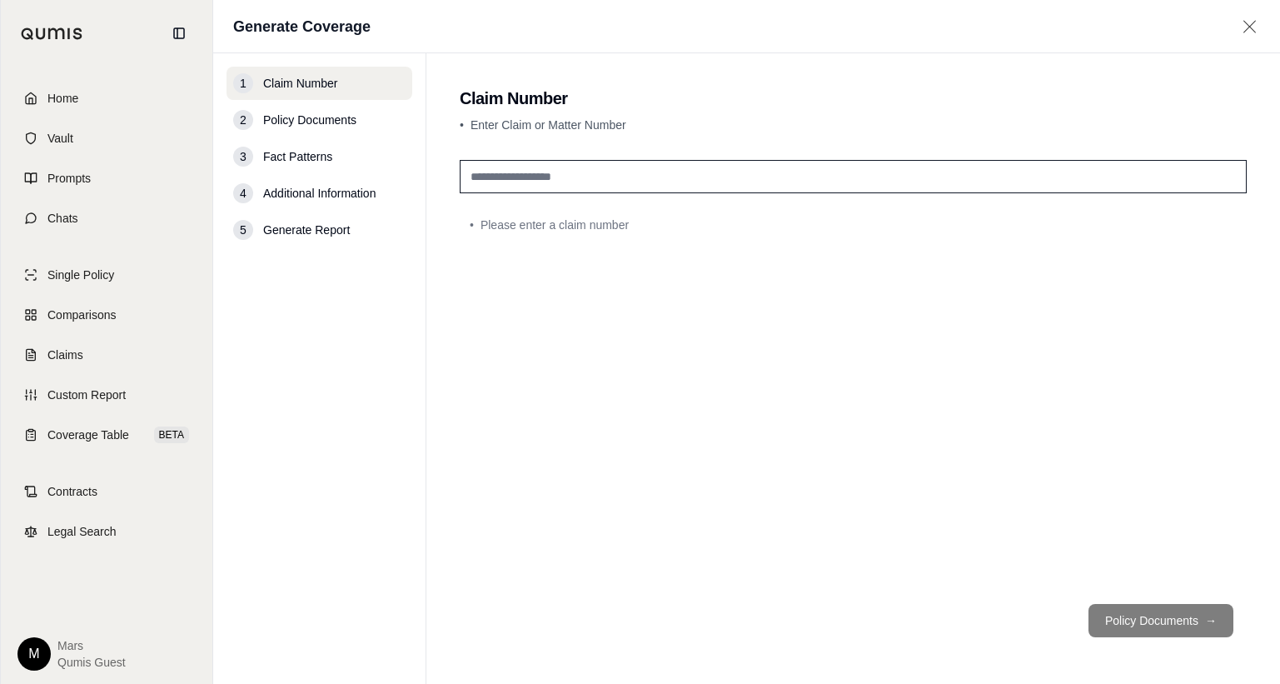
click at [555, 177] on input "text" at bounding box center [853, 176] width 787 height 33
click at [62, 213] on span "Chats" at bounding box center [62, 218] width 31 height 17
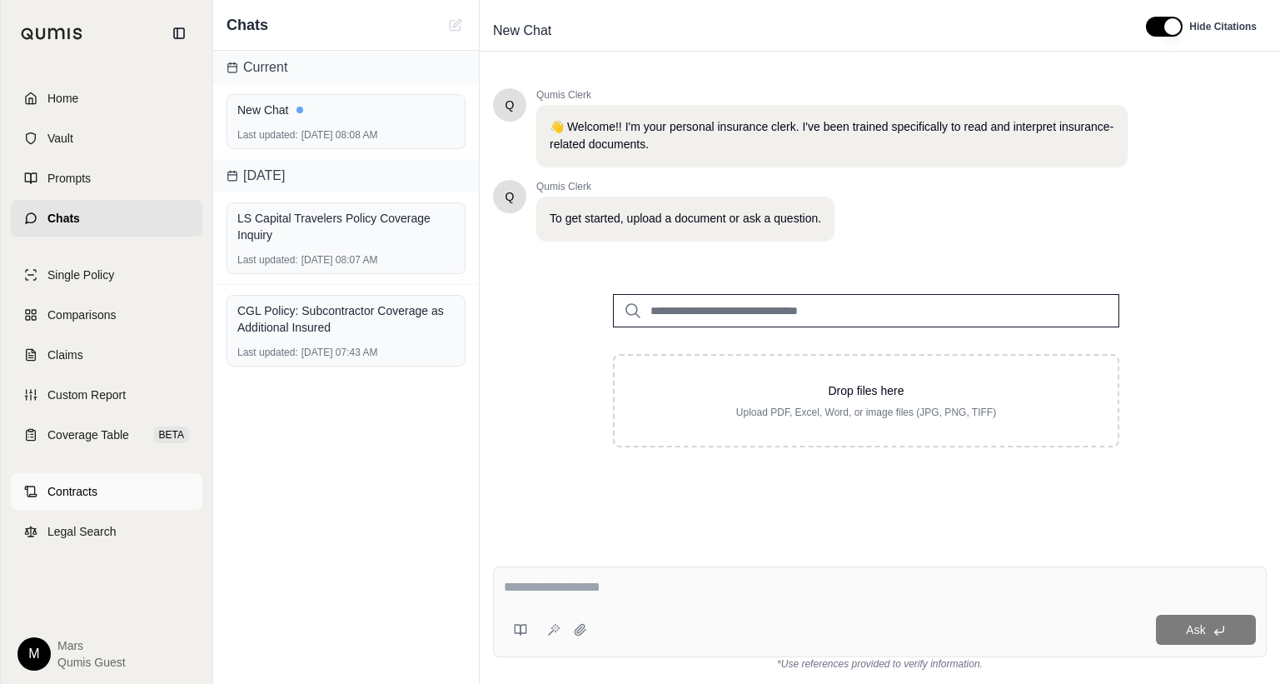
click at [116, 474] on link "Contracts" at bounding box center [107, 491] width 192 height 37
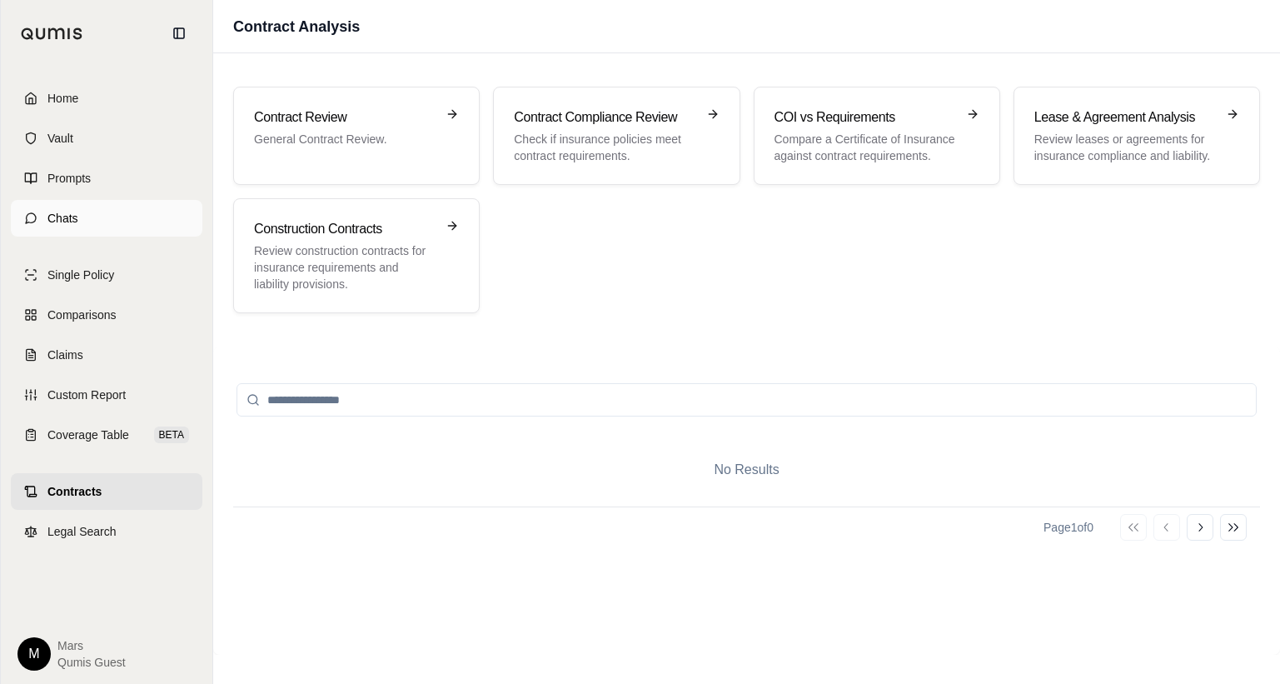
click at [72, 211] on span "Chats" at bounding box center [62, 218] width 31 height 17
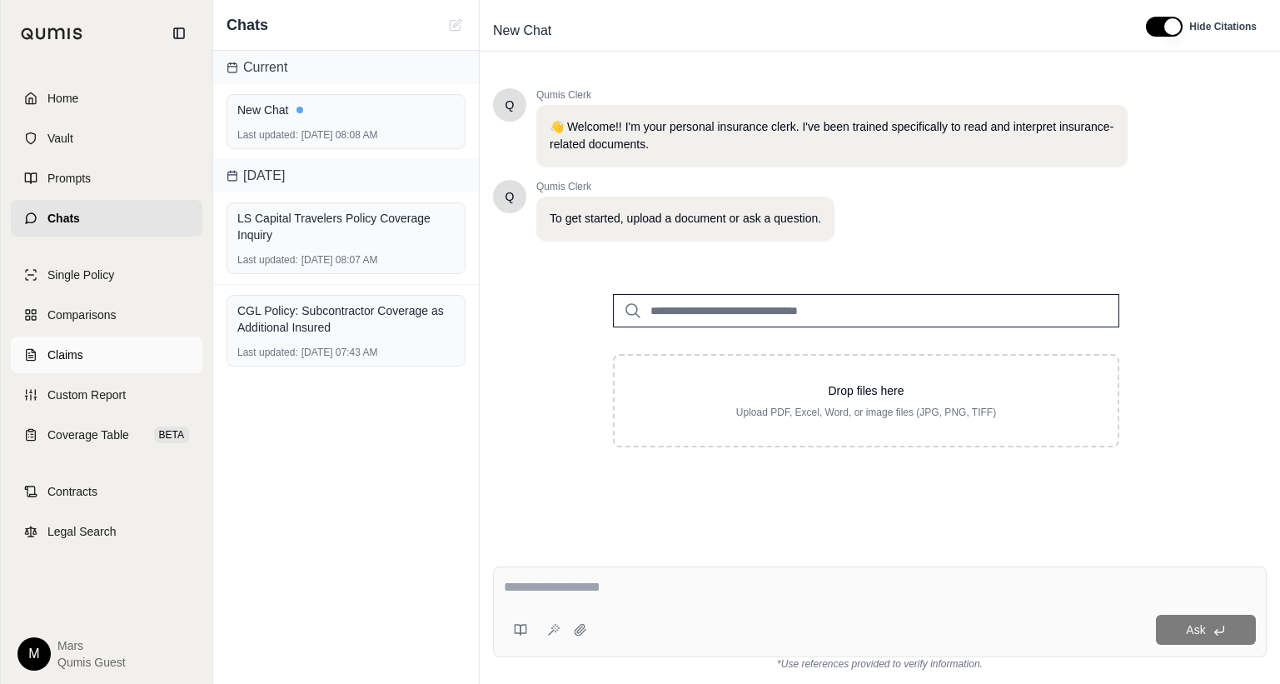
click at [70, 347] on span "Claims" at bounding box center [65, 354] width 36 height 17
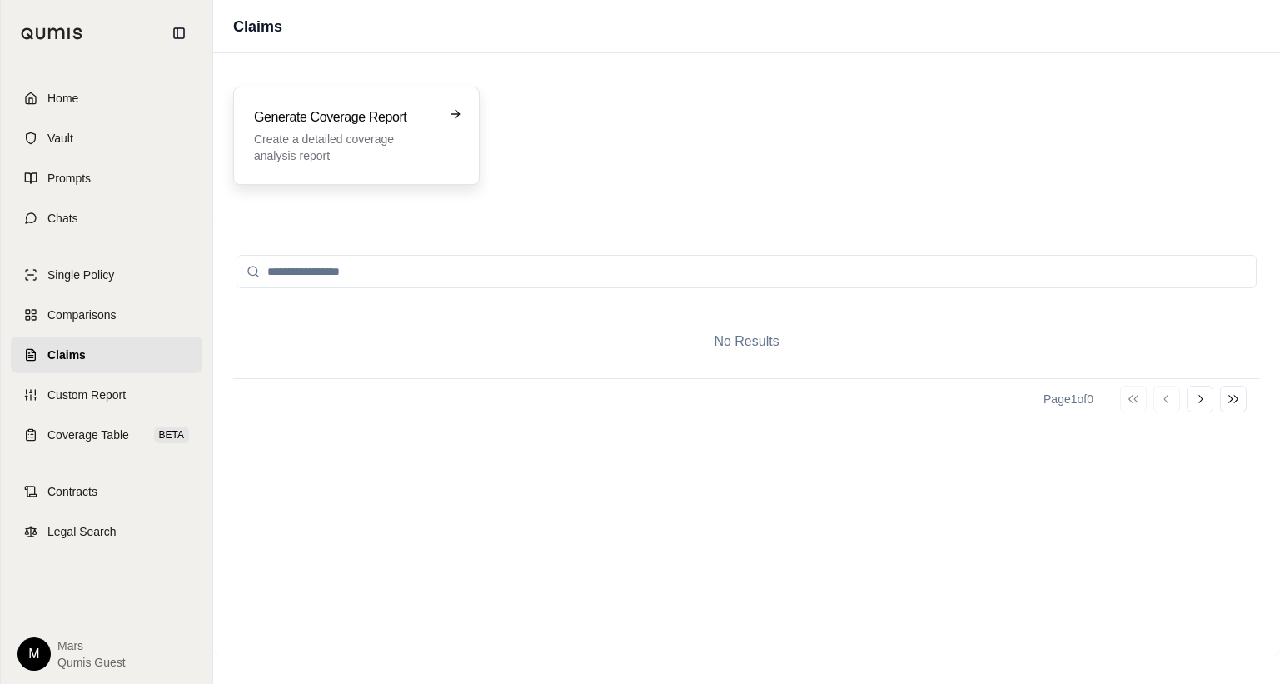
click at [421, 129] on div "Generate Coverage Report Create a detailed coverage analysis report" at bounding box center [345, 135] width 182 height 57
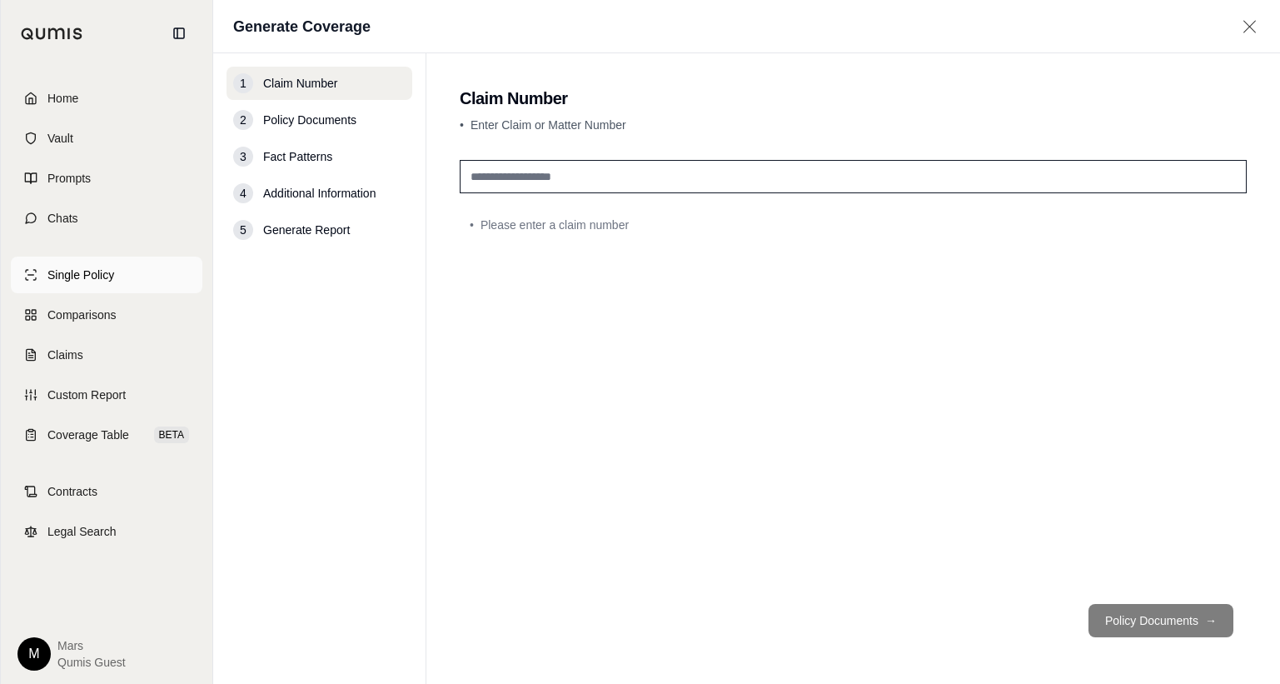
click at [62, 288] on link "Single Policy" at bounding box center [107, 274] width 192 height 37
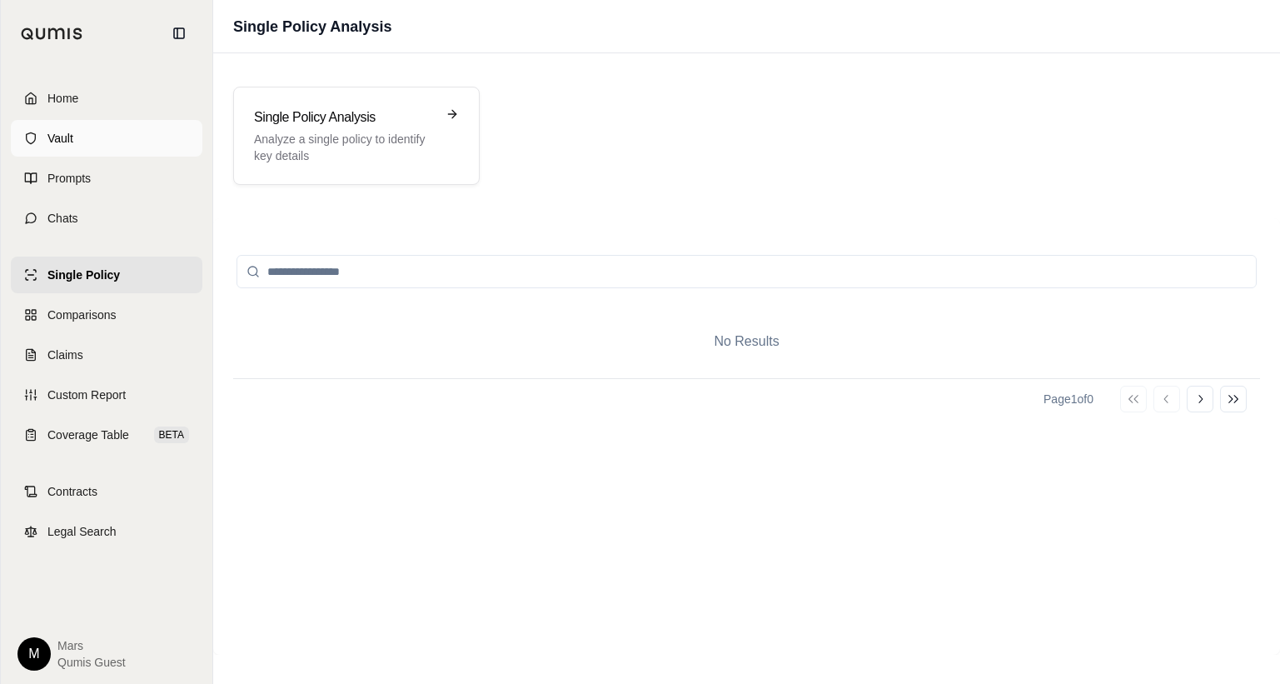
click at [67, 143] on span "Vault" at bounding box center [60, 138] width 26 height 17
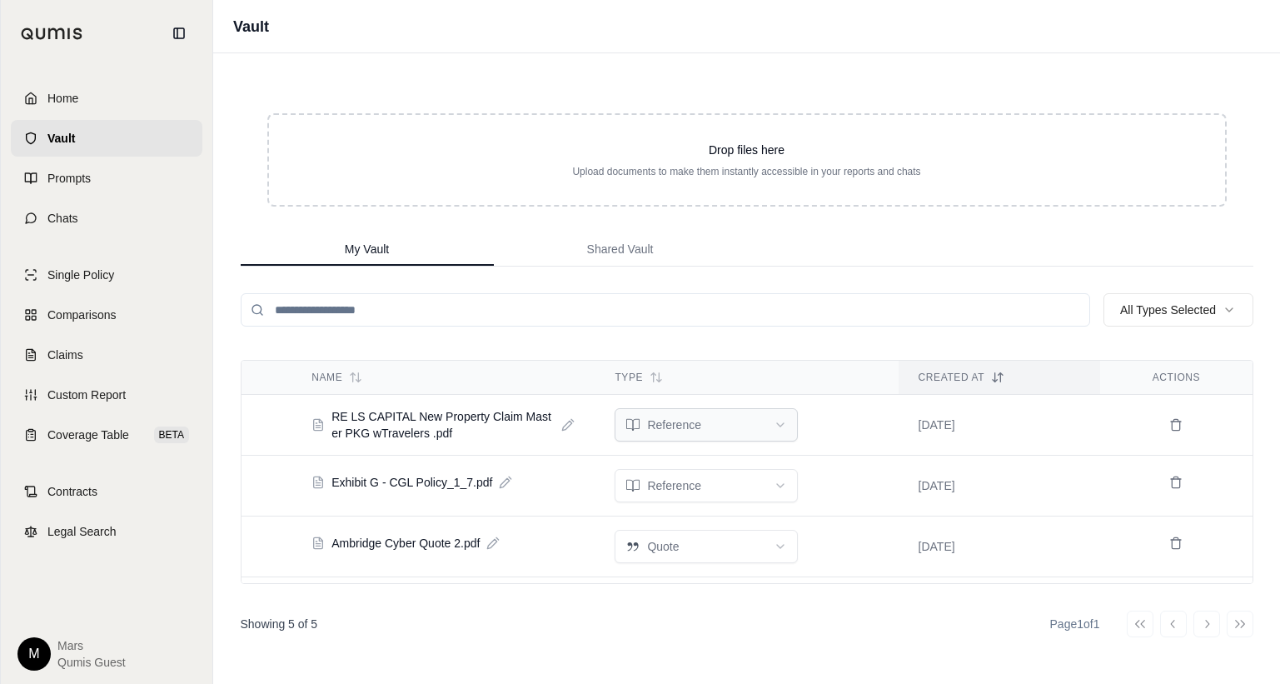
click at [754, 422] on html "Home Vault Prompts Chats Single Policy Comparisons Claims Custom Report Coverag…" at bounding box center [640, 342] width 1280 height 684
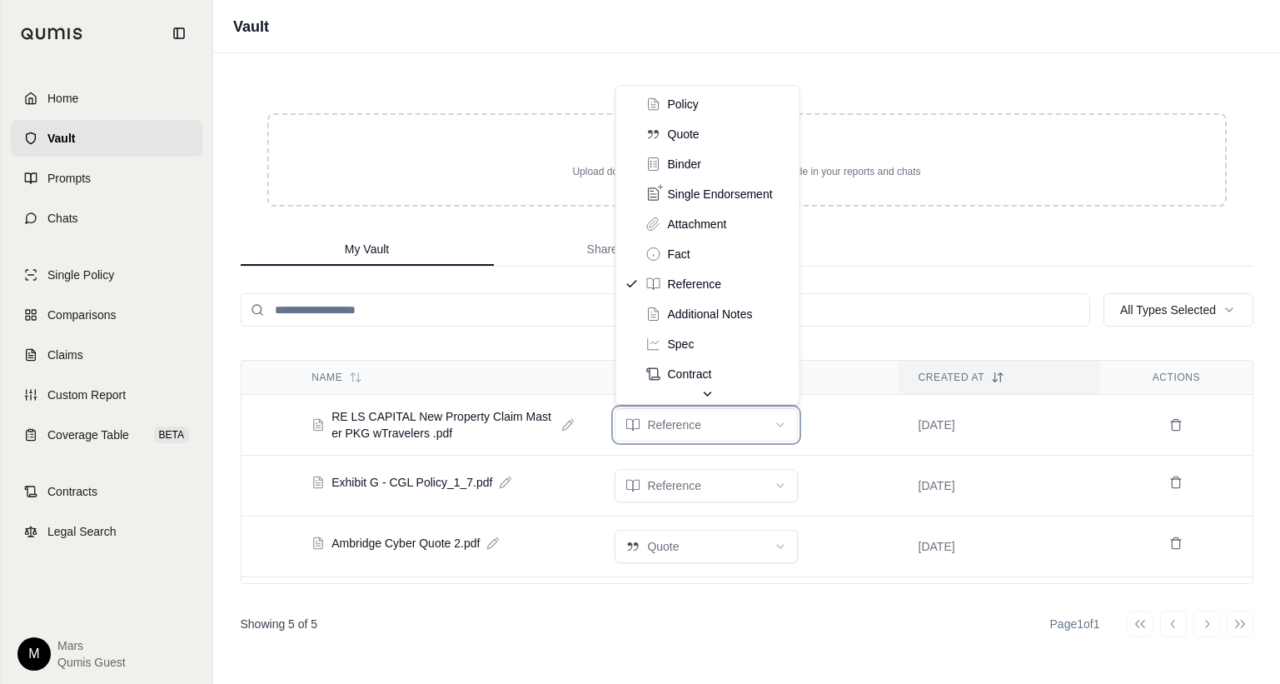
click at [443, 429] on html "Home Vault Prompts Chats Single Policy Comparisons Claims Custom Report Coverag…" at bounding box center [640, 342] width 1280 height 684
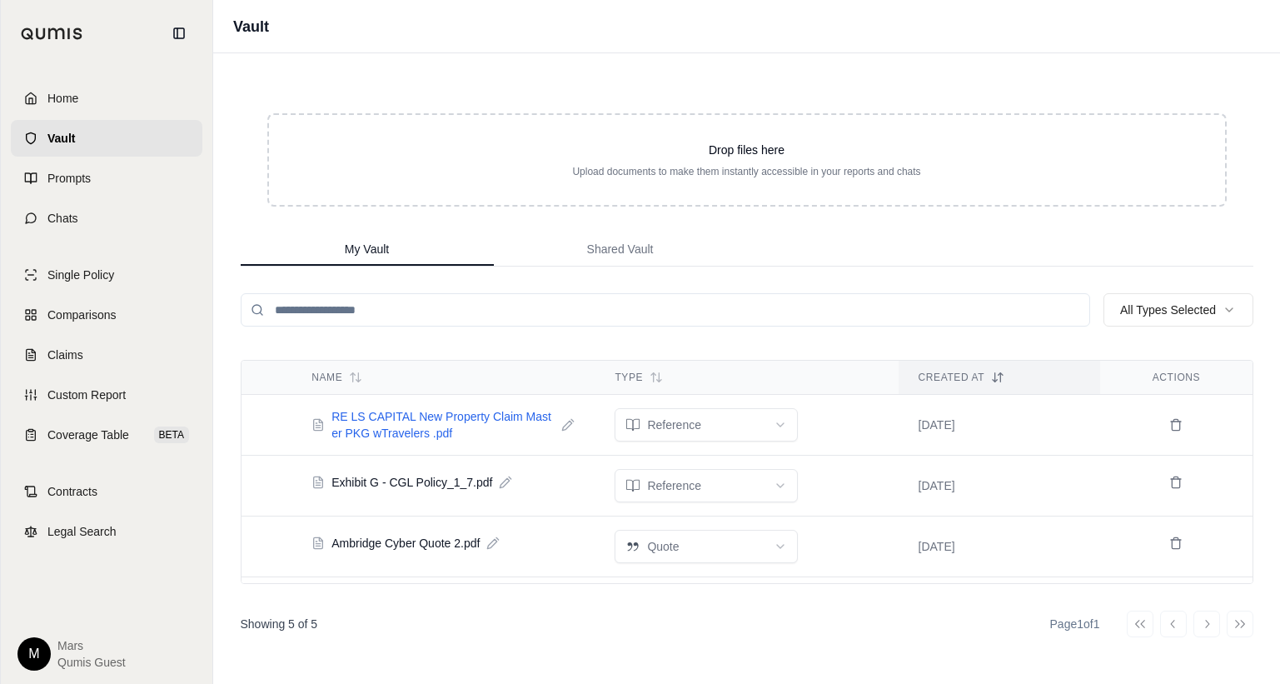
click at [414, 421] on span "RE LS CAPITAL New Property Claim Master PKG wTravelers .pdf" at bounding box center [442, 424] width 223 height 33
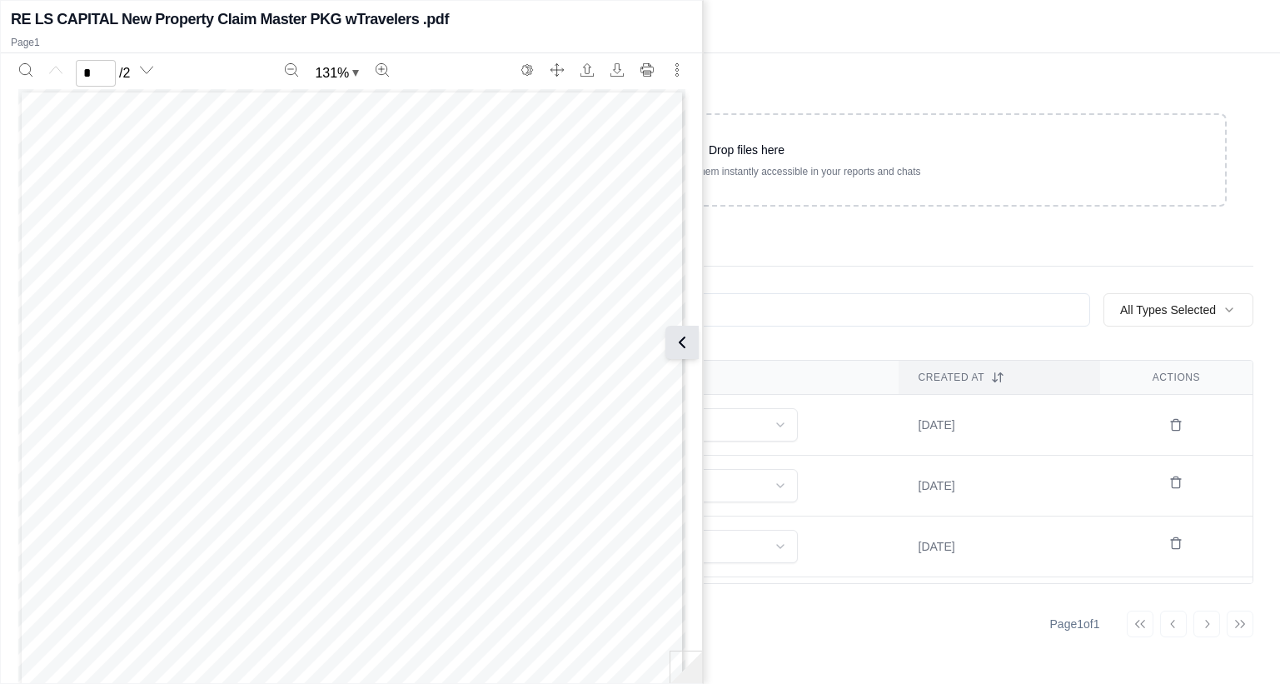
click at [692, 342] on icon at bounding box center [682, 342] width 20 height 20
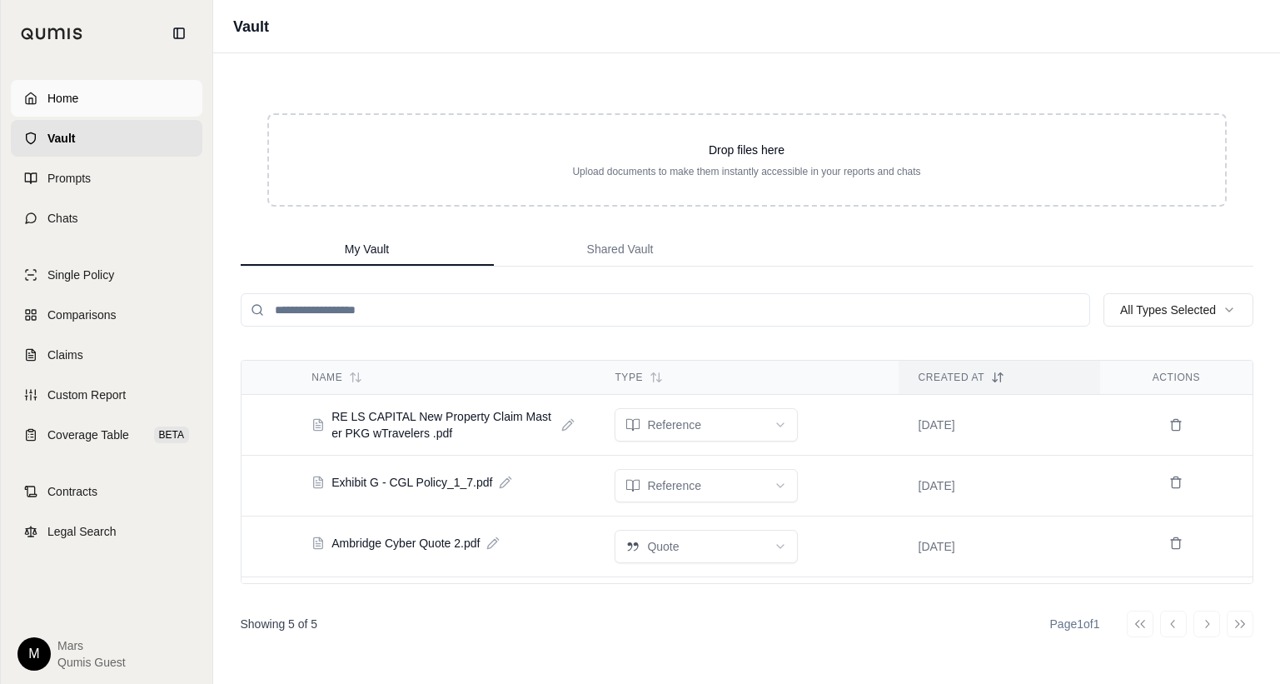
click at [77, 102] on span "Home" at bounding box center [62, 98] width 31 height 17
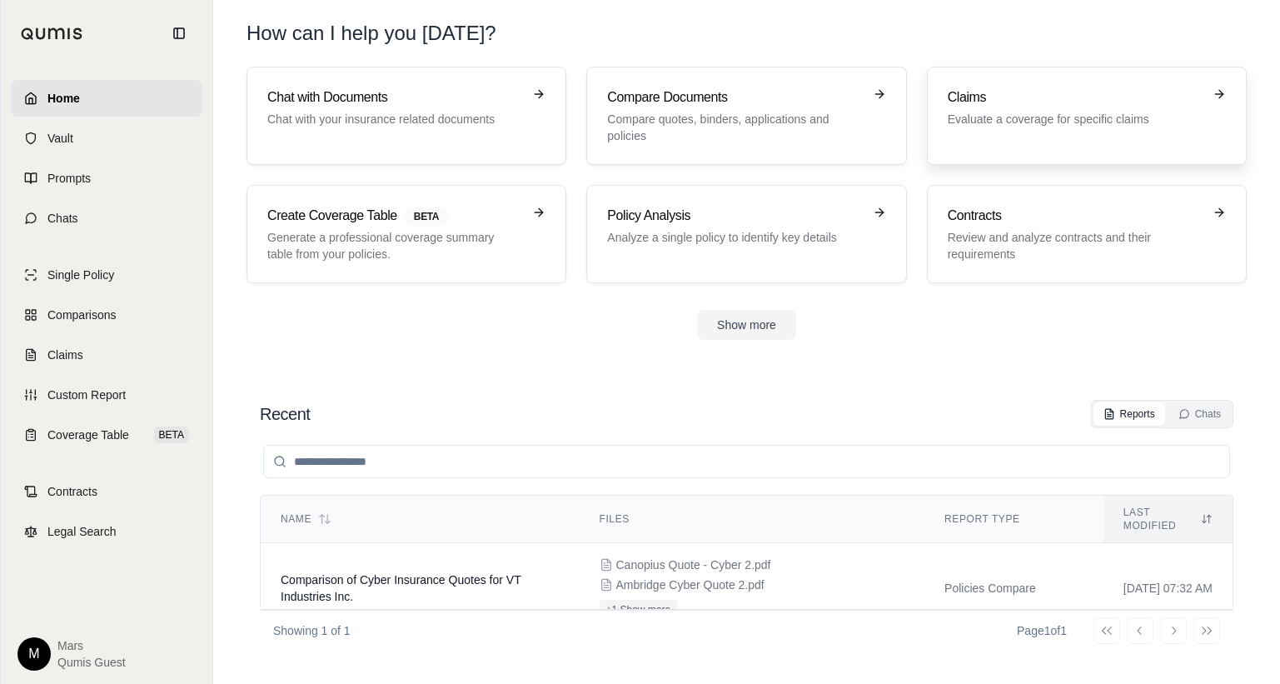
click at [1030, 144] on link "Claims Evaluate a coverage for specific claims" at bounding box center [1087, 116] width 320 height 98
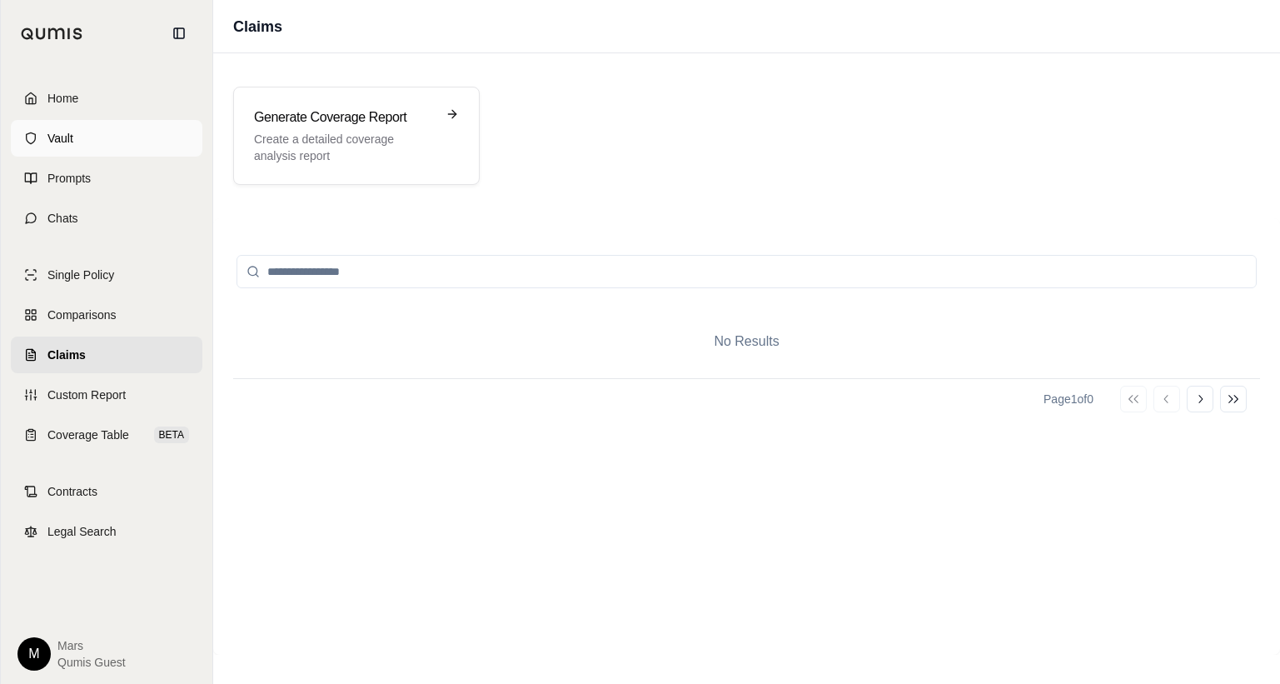
click at [84, 129] on link "Vault" at bounding box center [107, 138] width 192 height 37
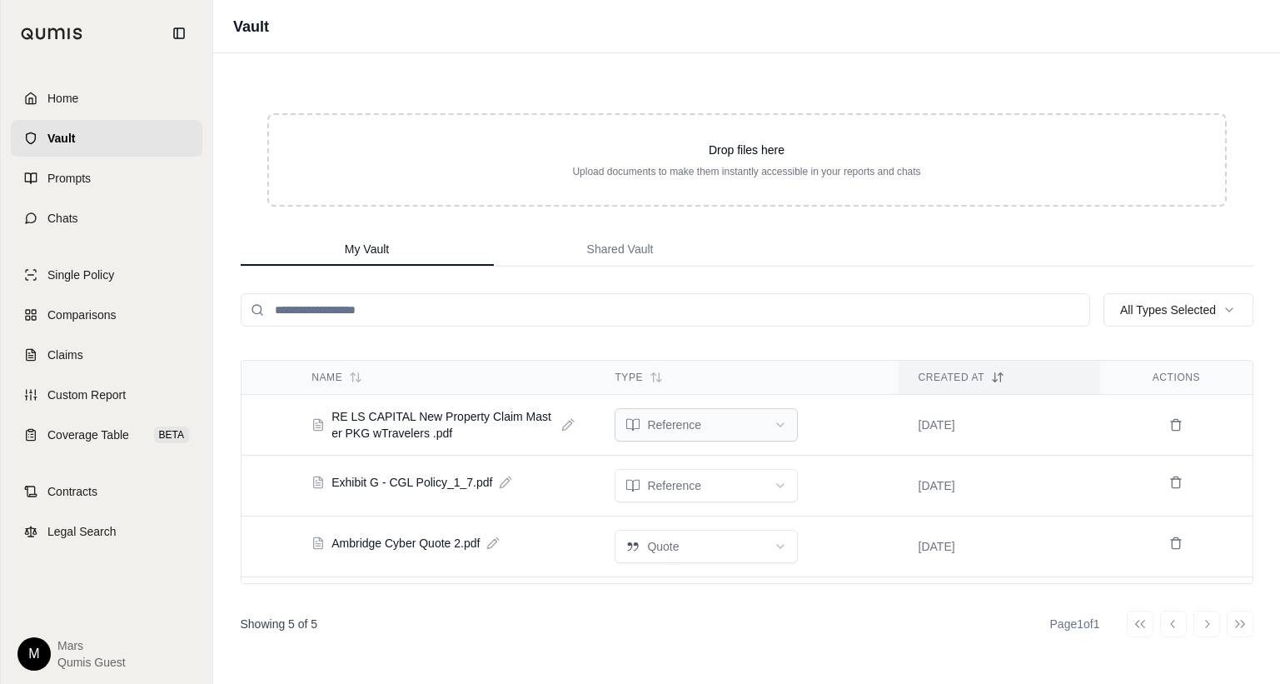
click at [778, 420] on html "Home Vault Prompts Chats Single Policy Comparisons Claims Custom Report Coverag…" at bounding box center [640, 342] width 1280 height 684
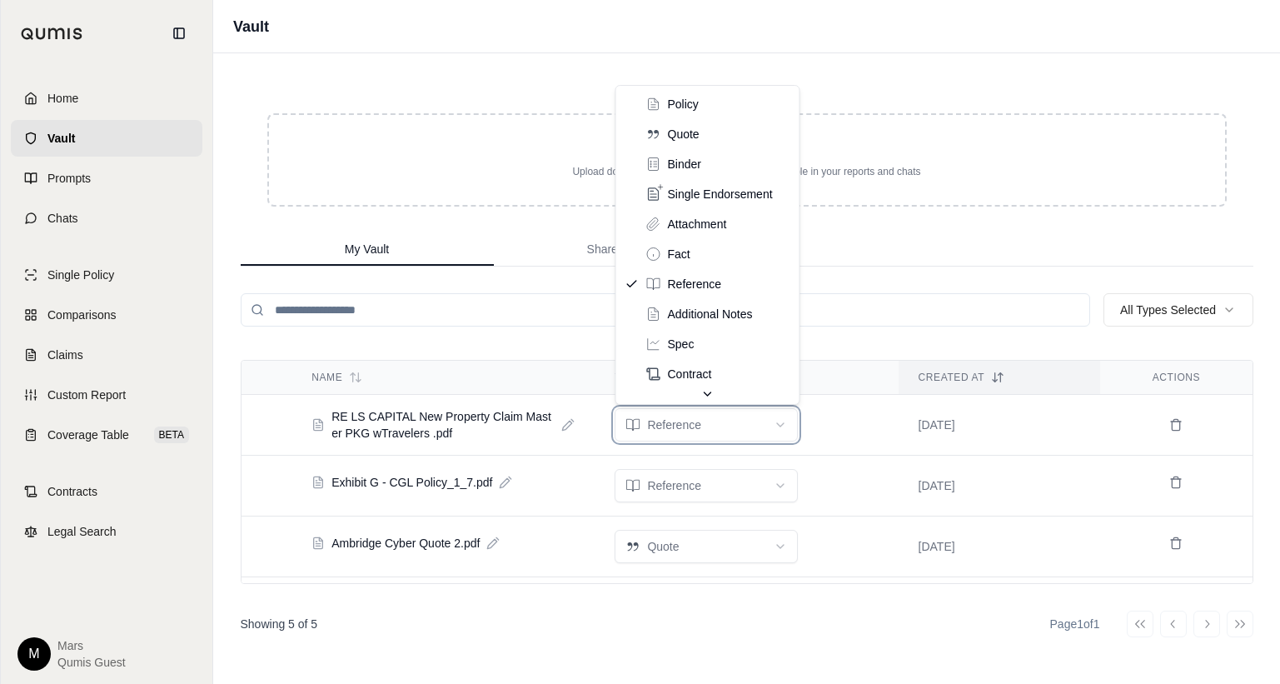
click at [438, 74] on html "Home Vault Prompts Chats Single Policy Comparisons Claims Custom Report Coverag…" at bounding box center [640, 342] width 1280 height 684
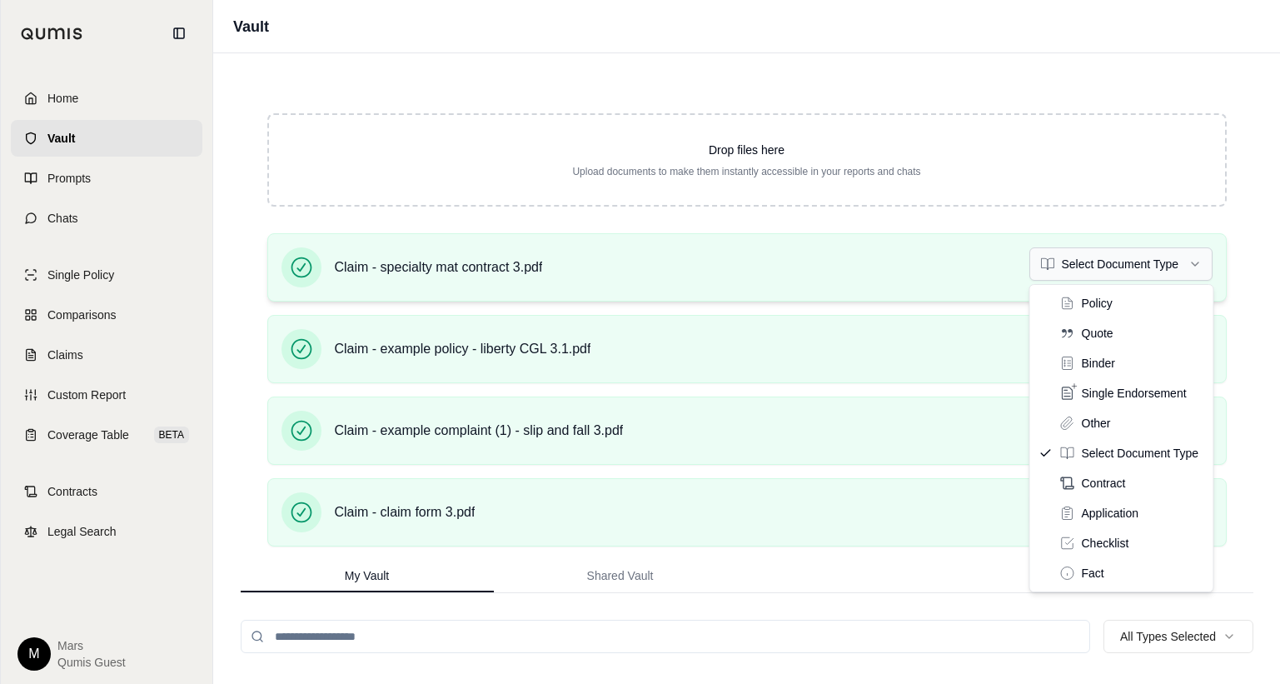
click at [1146, 267] on html "Home Vault Prompts Chats Single Policy Comparisons Claims Custom Report Coverag…" at bounding box center [640, 342] width 1280 height 684
